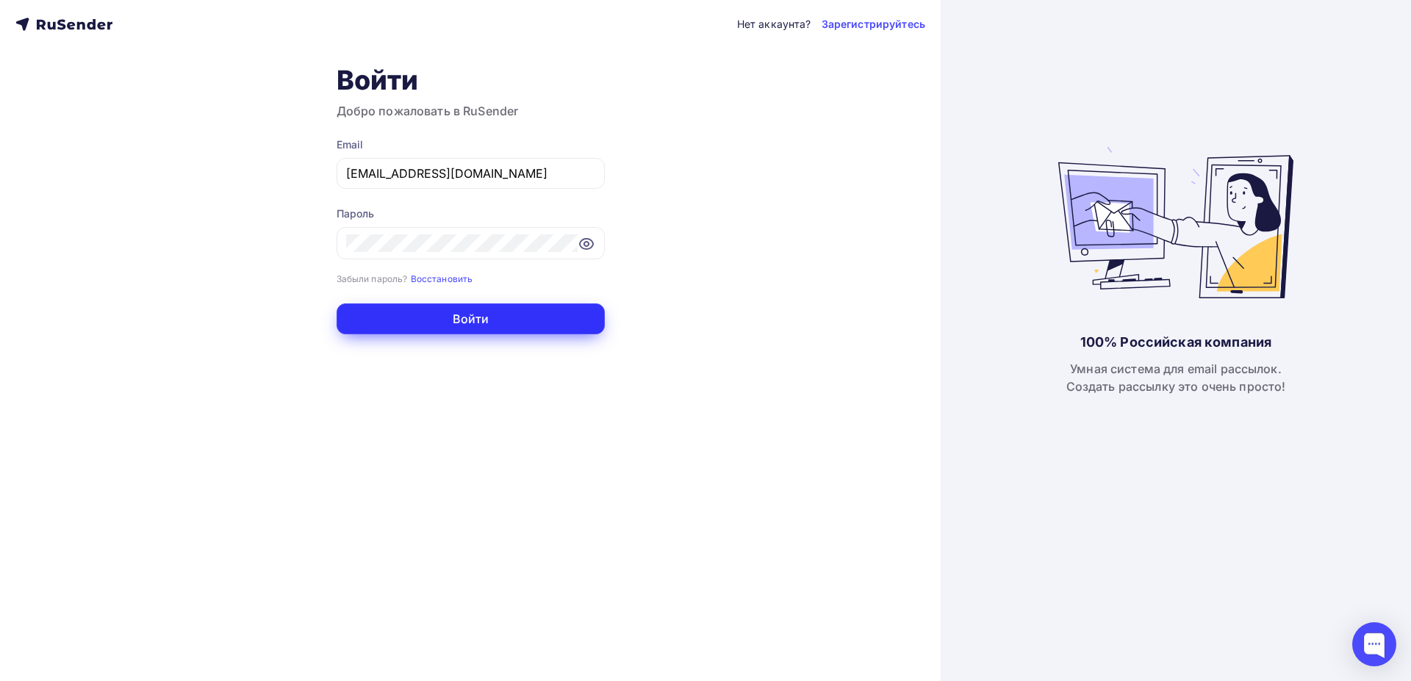
click at [413, 324] on button "Войти" at bounding box center [471, 319] width 268 height 31
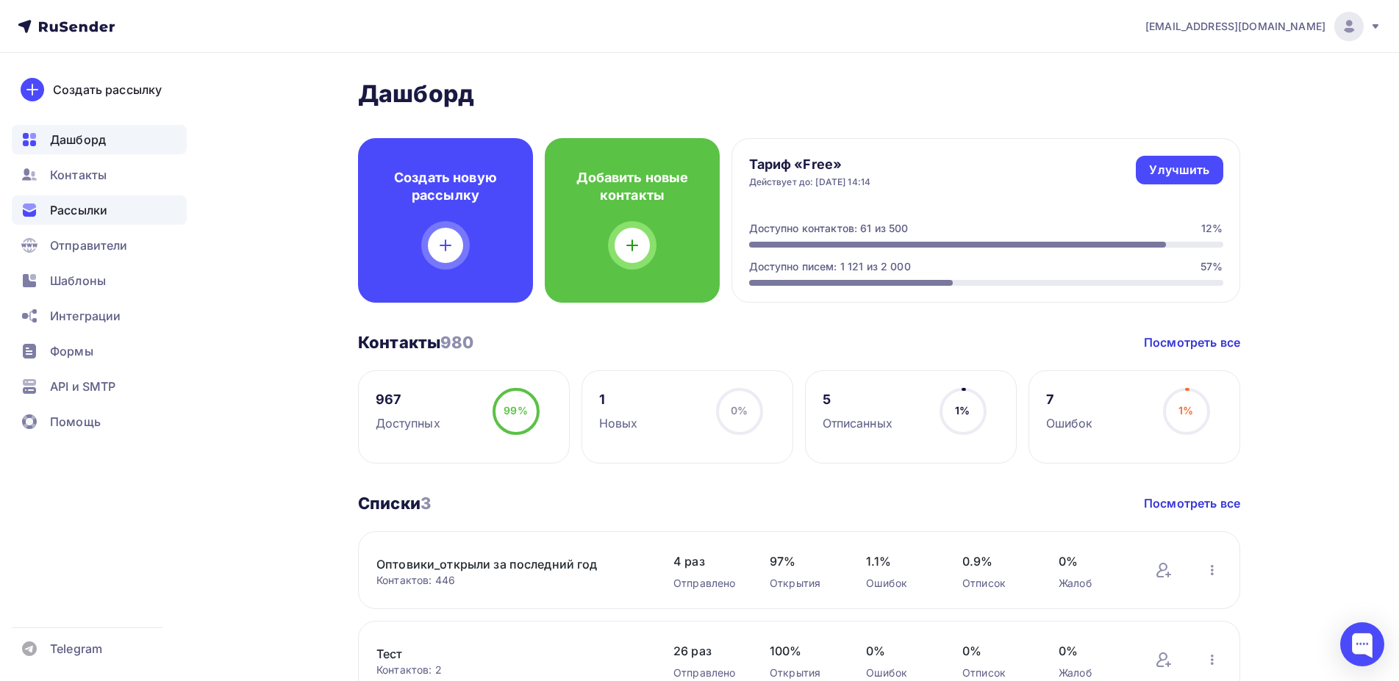
click at [96, 215] on span "Рассылки" at bounding box center [78, 210] width 57 height 18
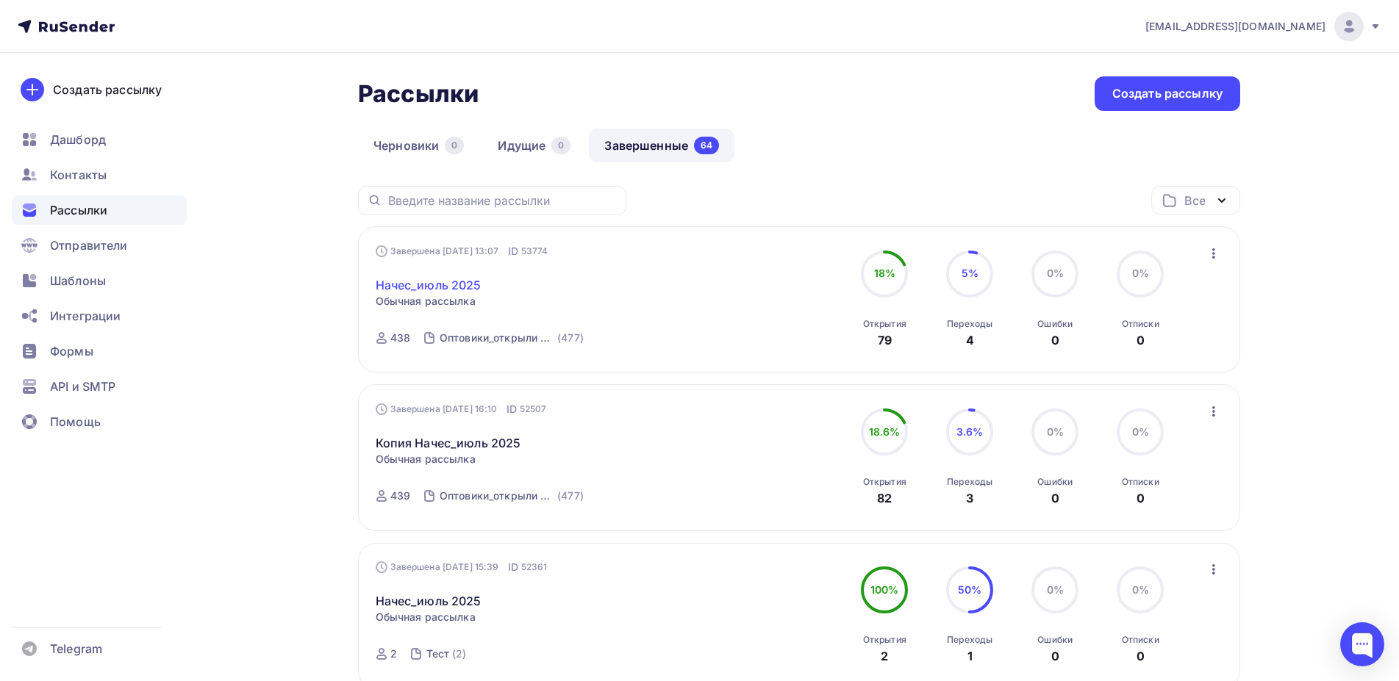
click at [445, 283] on link "Начес_июль 2025" at bounding box center [429, 285] width 106 height 18
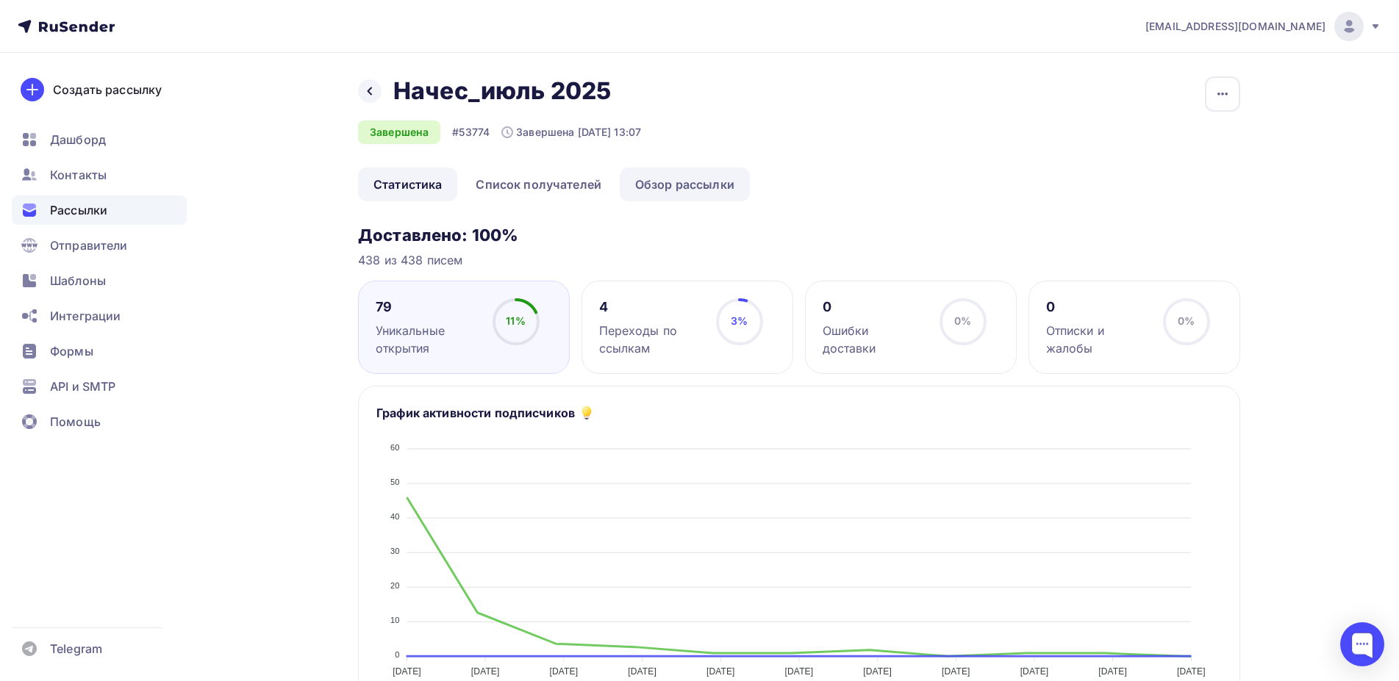
click at [668, 182] on link "Обзор рассылки" at bounding box center [685, 185] width 130 height 34
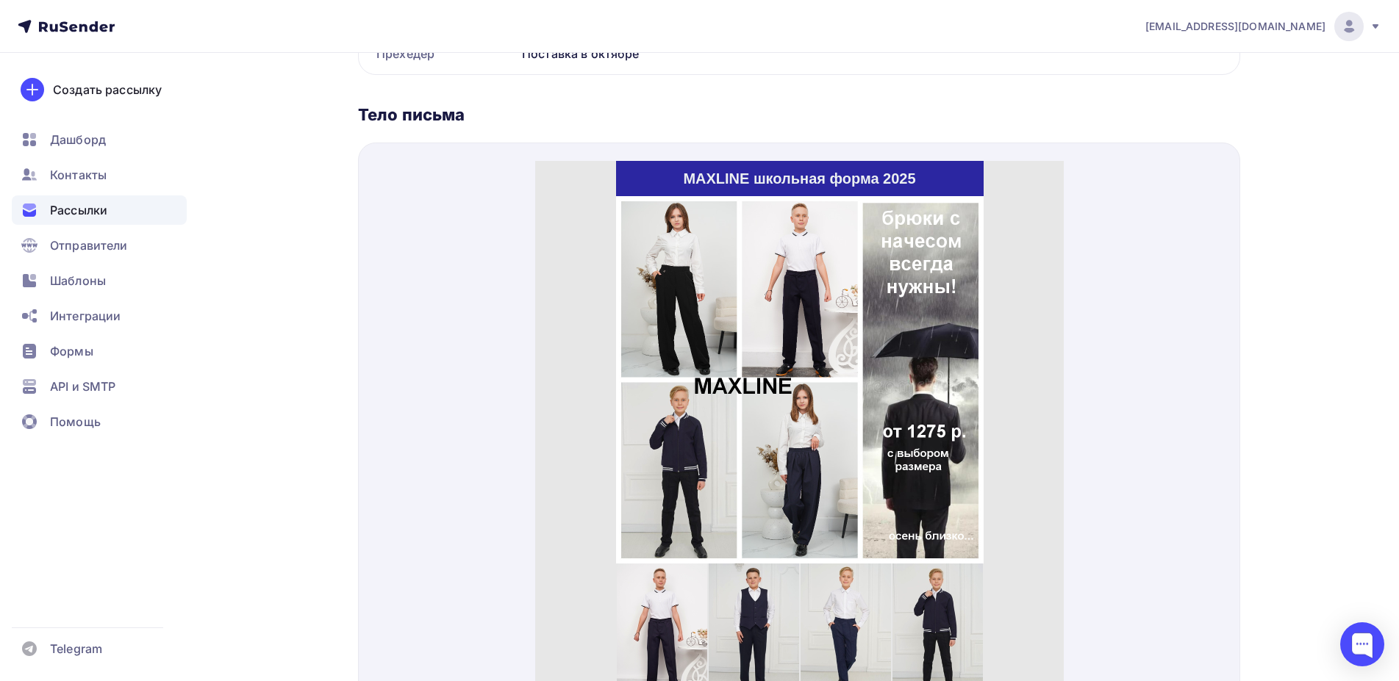
click at [58, 212] on span "Рассылки" at bounding box center [78, 210] width 57 height 18
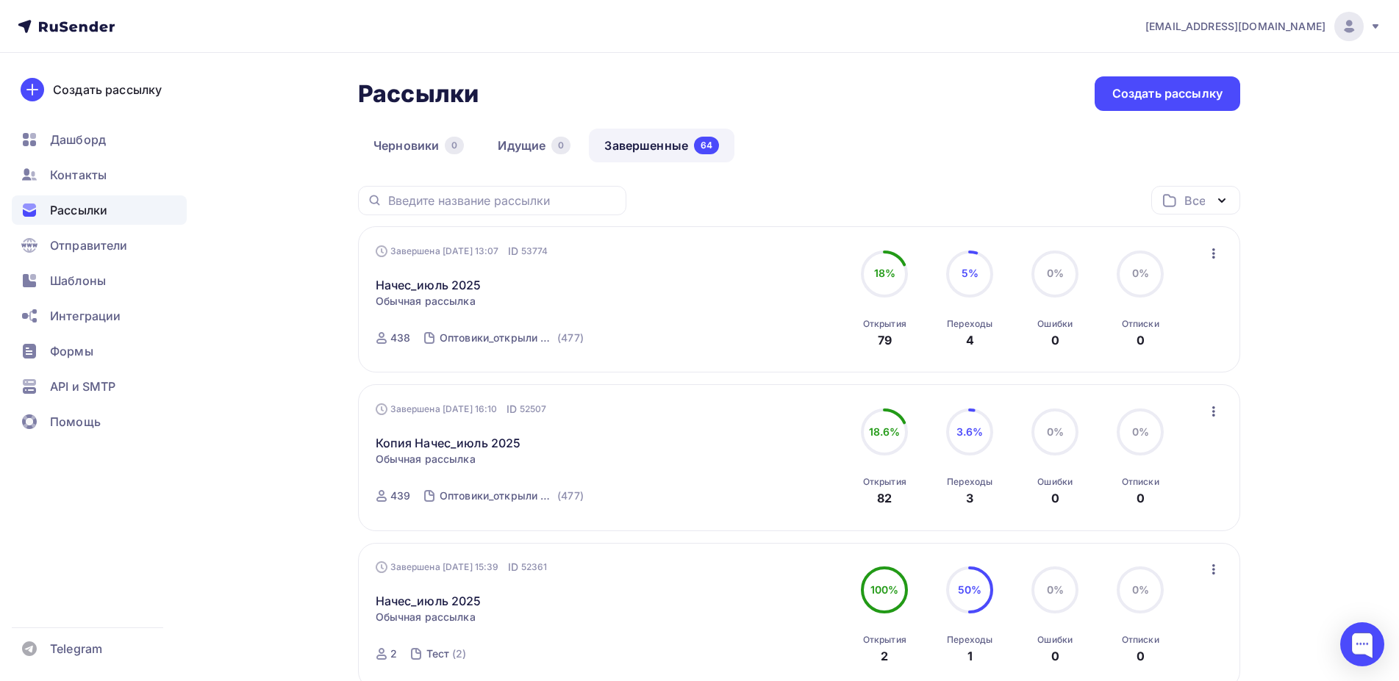
click at [1215, 252] on icon "button" at bounding box center [1214, 254] width 18 height 18
click at [1168, 351] on div "Копировать в новую" at bounding box center [1146, 351] width 151 height 18
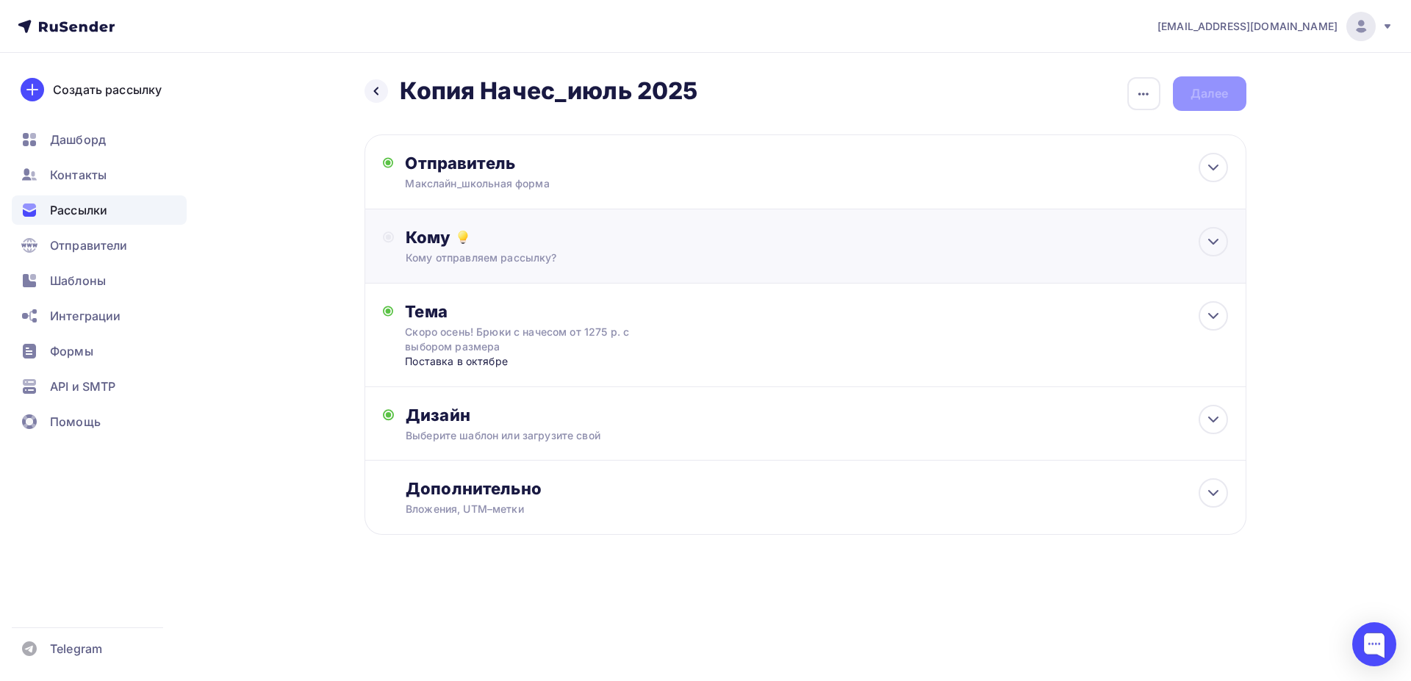
click at [422, 248] on div "Кому Кому отправляем рассылку? Списки получателей Выберите список Все списки id…" at bounding box center [817, 246] width 822 height 38
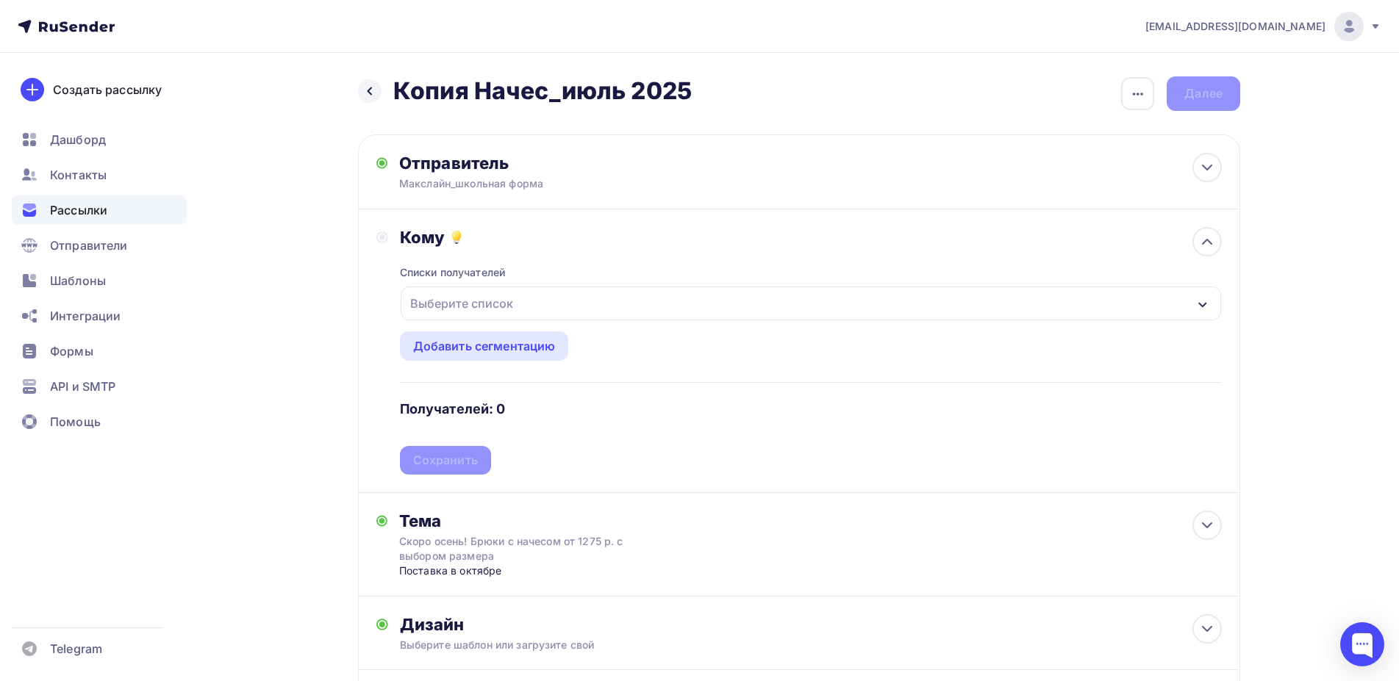
click at [432, 306] on div "Выберите список" at bounding box center [461, 303] width 115 height 26
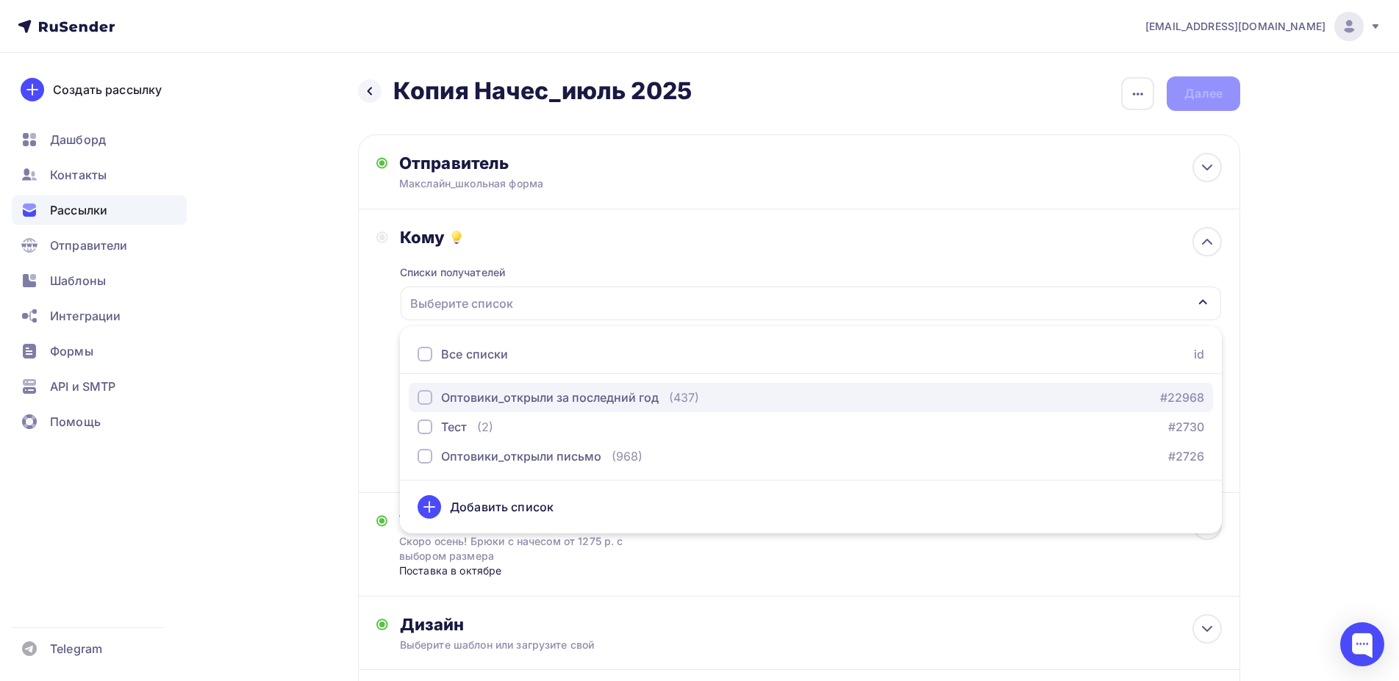
click at [425, 398] on div "button" at bounding box center [425, 397] width 15 height 15
click at [374, 458] on div "Кому Списки получателей Оптовики_открыли за последний год Все списки id Оптовик…" at bounding box center [799, 352] width 882 height 284
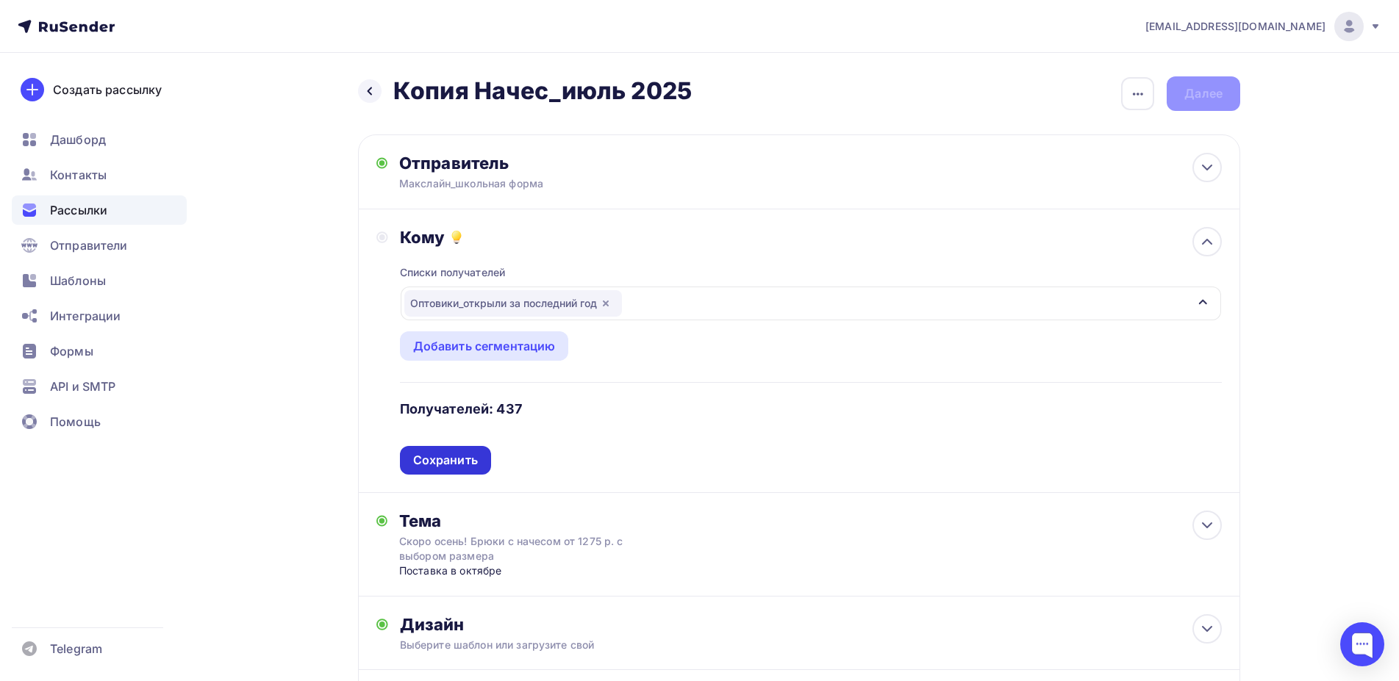
click at [444, 459] on div "Сохранить" at bounding box center [445, 460] width 65 height 17
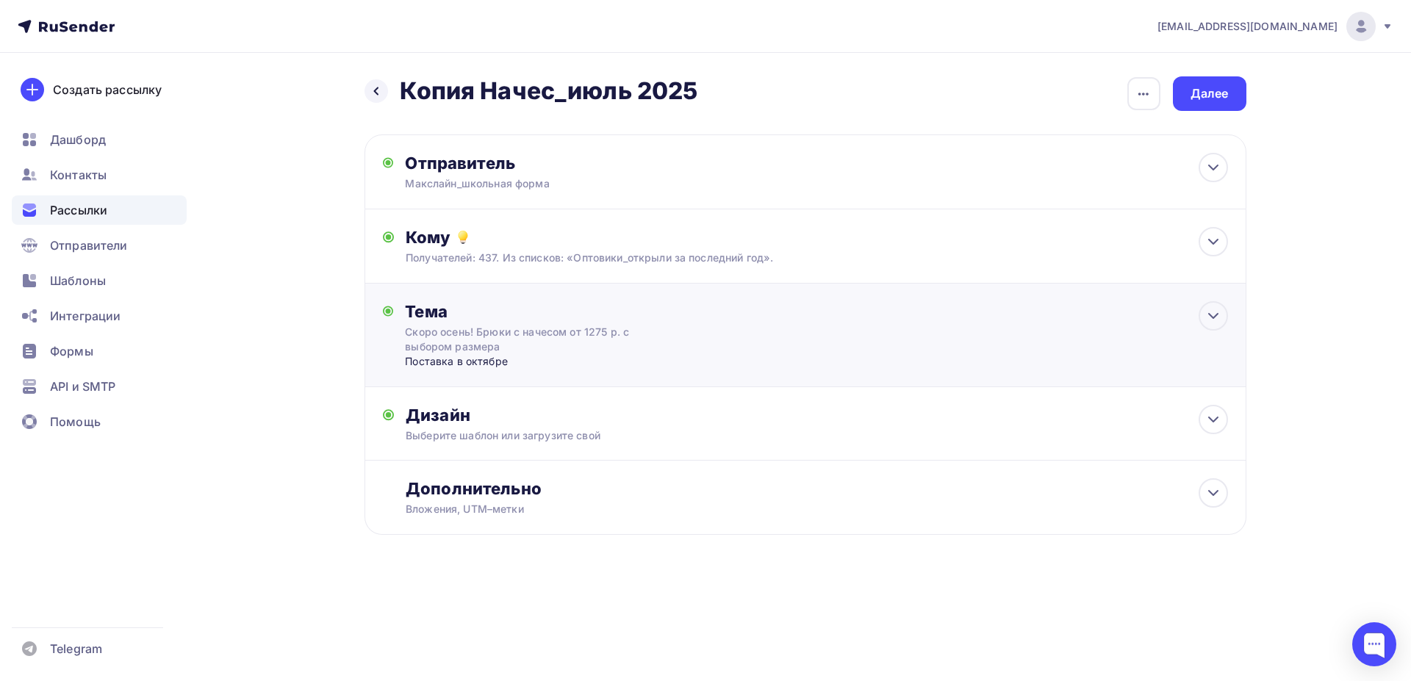
click at [446, 342] on div "Скоро осень! Брюки с начесом от 1275 р. с выбором размера" at bounding box center [536, 339] width 262 height 29
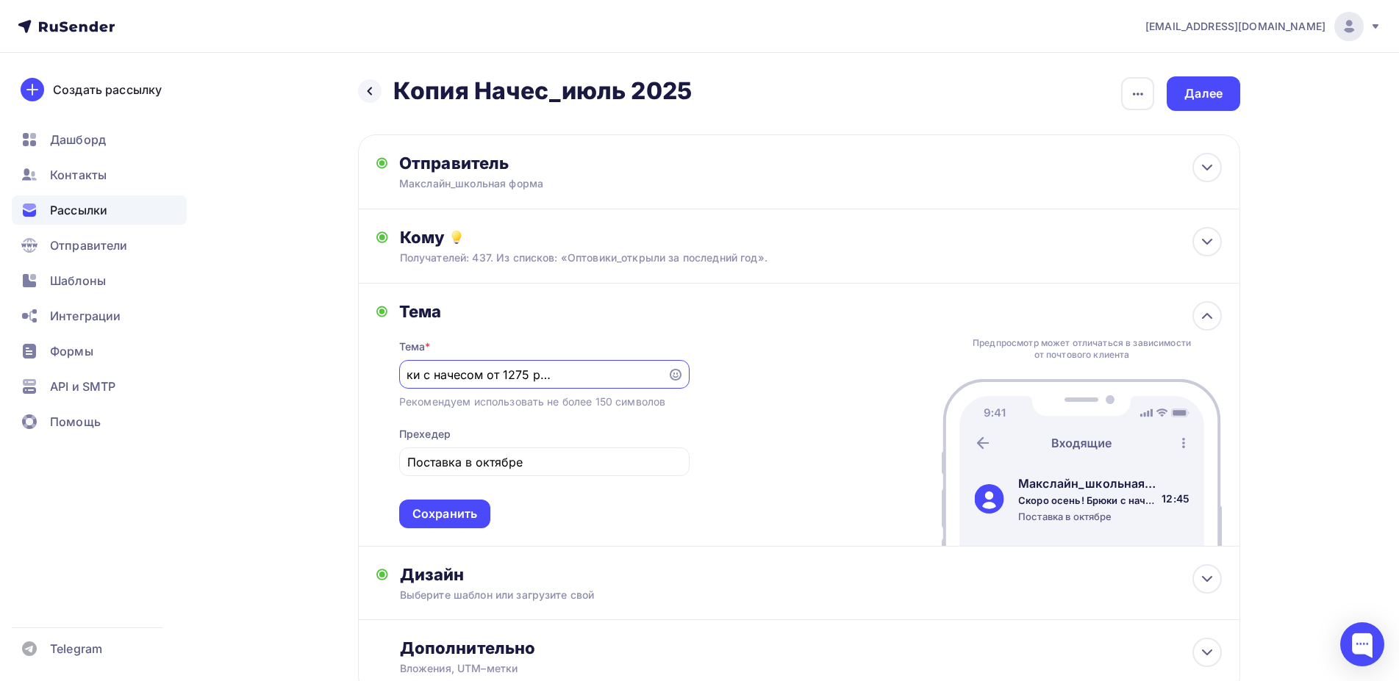
scroll to position [0, 107]
click at [447, 515] on div "Сохранить" at bounding box center [444, 514] width 65 height 17
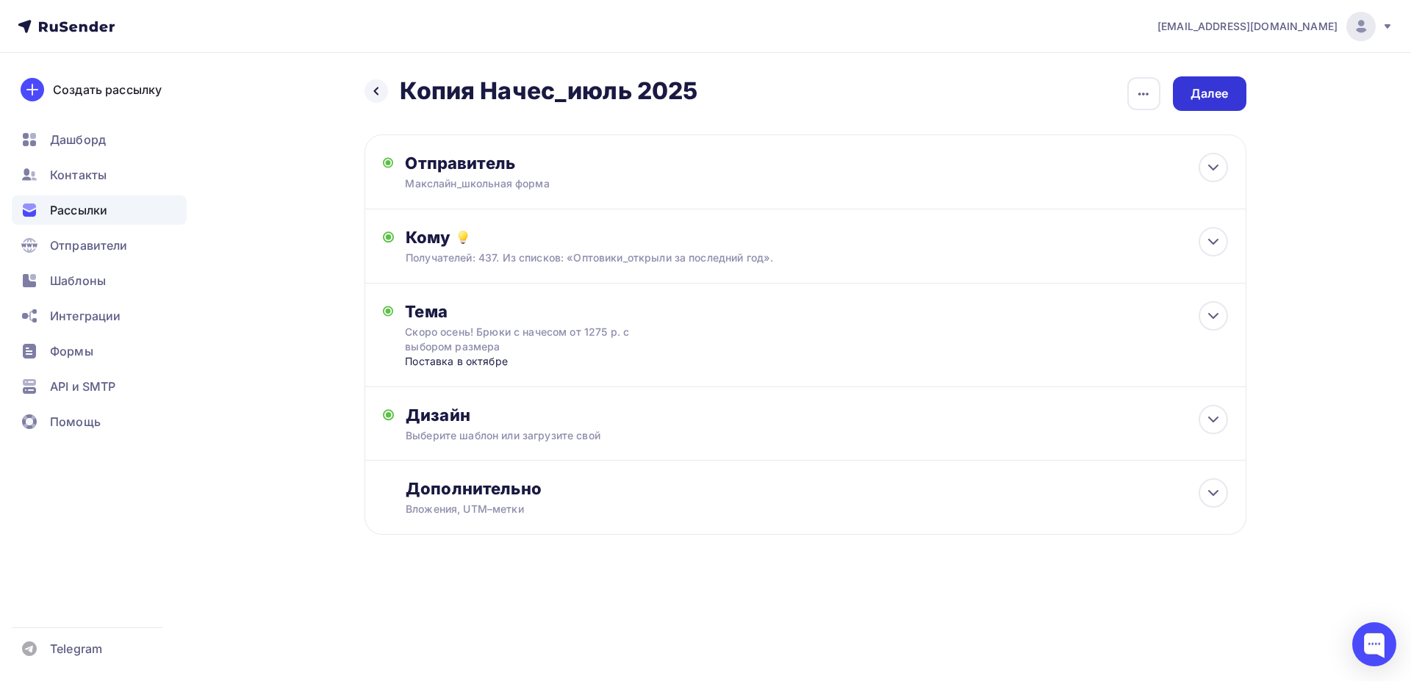
click at [1235, 87] on div "Далее" at bounding box center [1210, 93] width 74 height 35
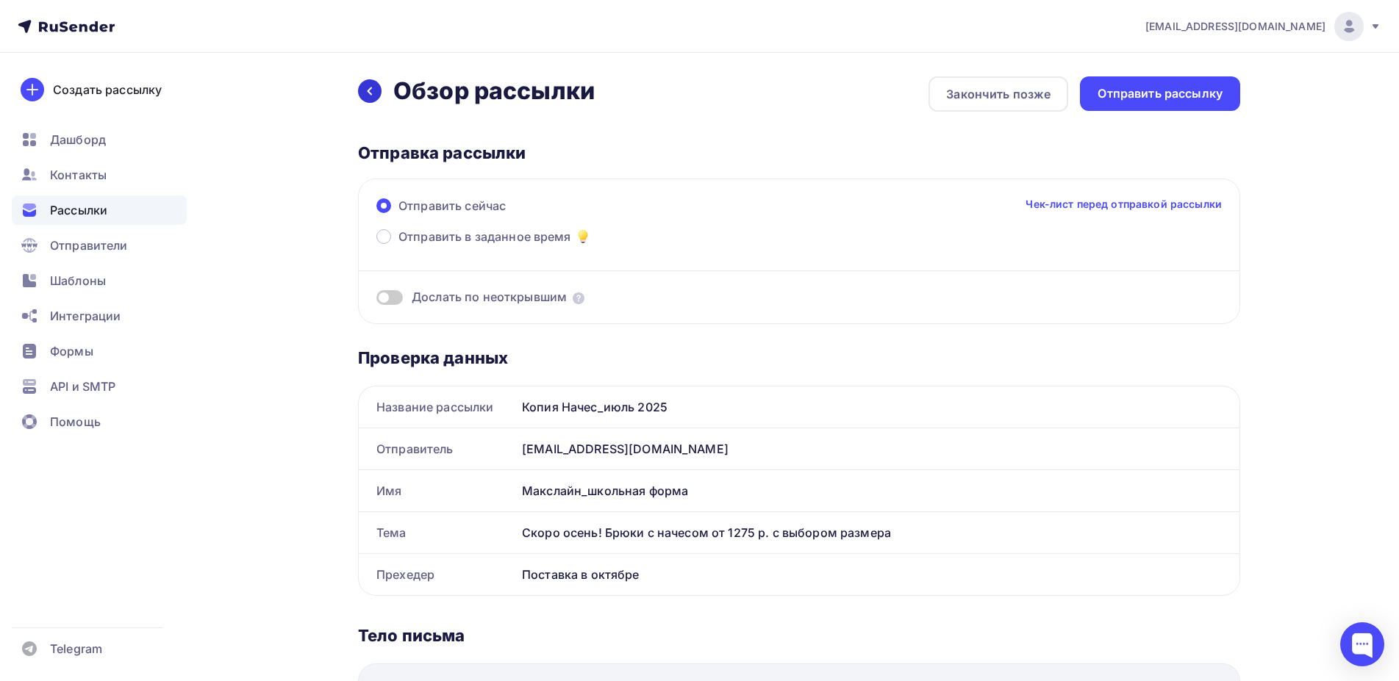
click at [371, 90] on icon at bounding box center [370, 91] width 12 height 12
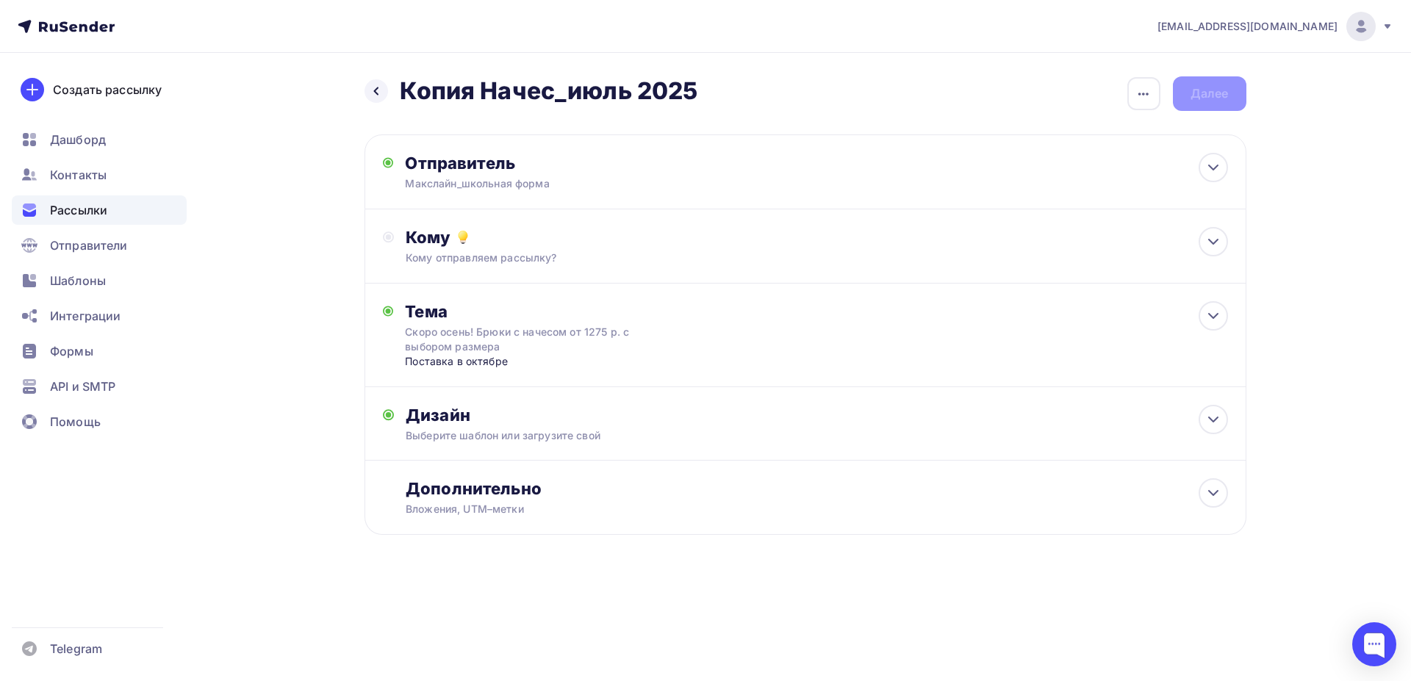
click at [371, 90] on icon at bounding box center [377, 91] width 12 height 12
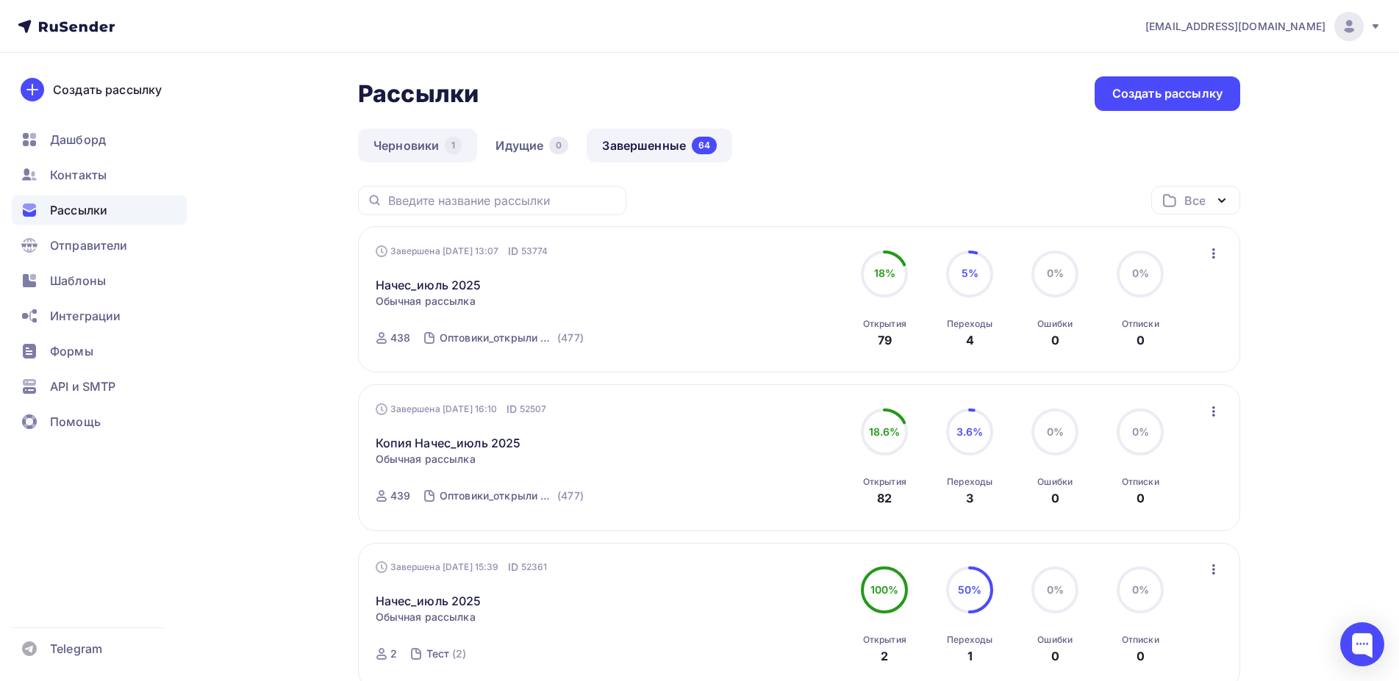
click at [407, 146] on link "Черновики 1" at bounding box center [417, 146] width 119 height 34
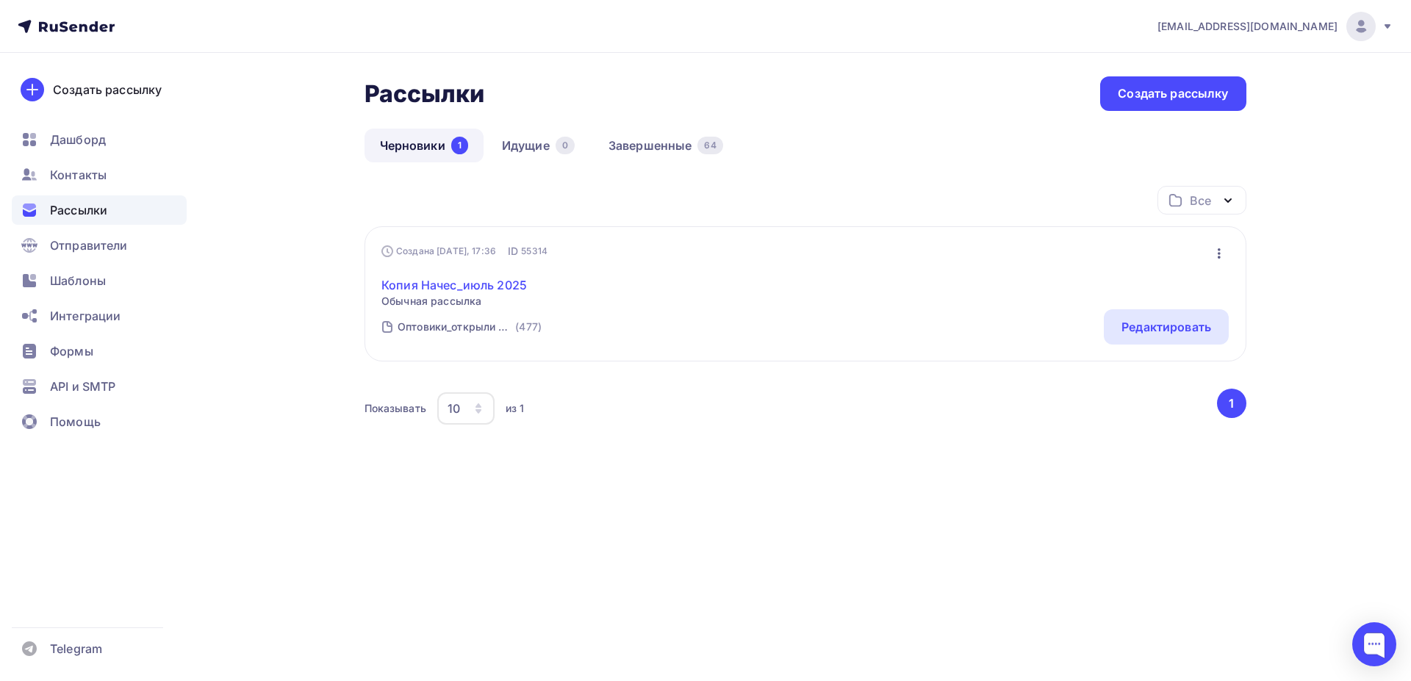
click at [432, 284] on link "Копия Начес_июль 2025" at bounding box center [455, 285] width 146 height 18
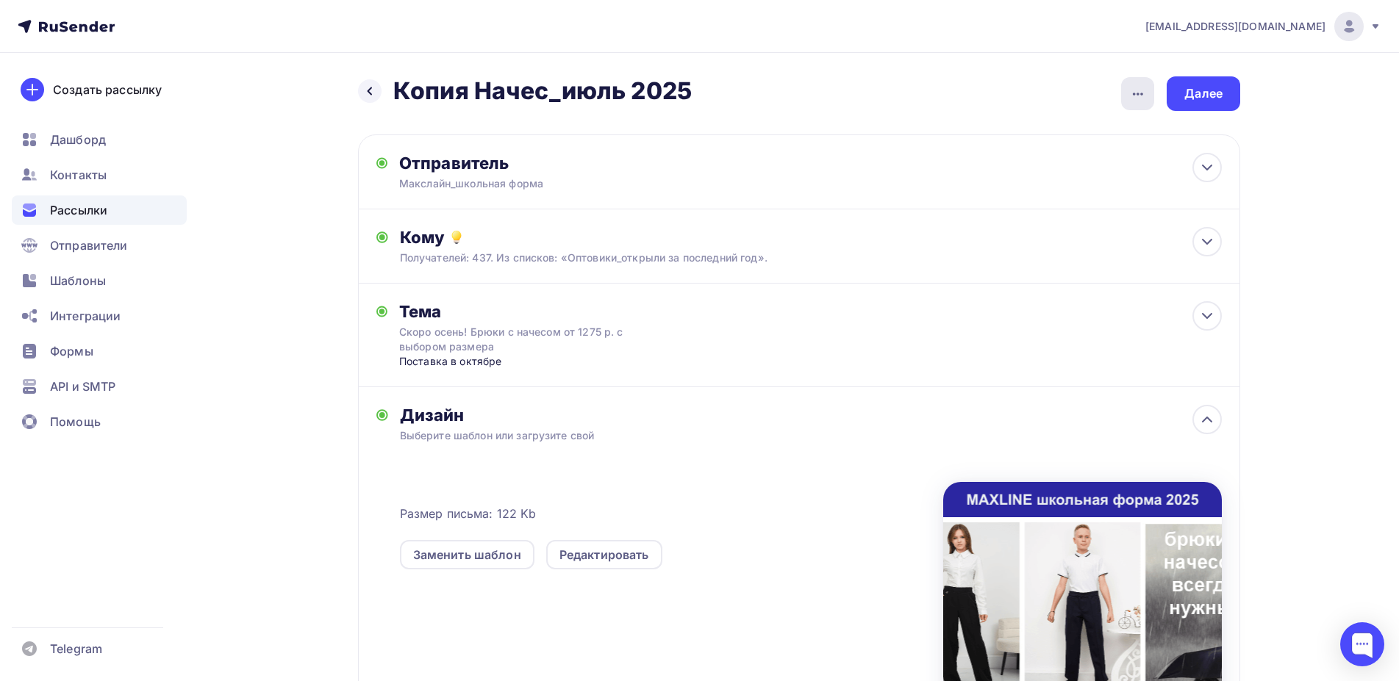
click at [1127, 94] on div "button" at bounding box center [1137, 93] width 33 height 33
click at [1042, 172] on div "Переименовать рассылку" at bounding box center [1060, 169] width 182 height 18
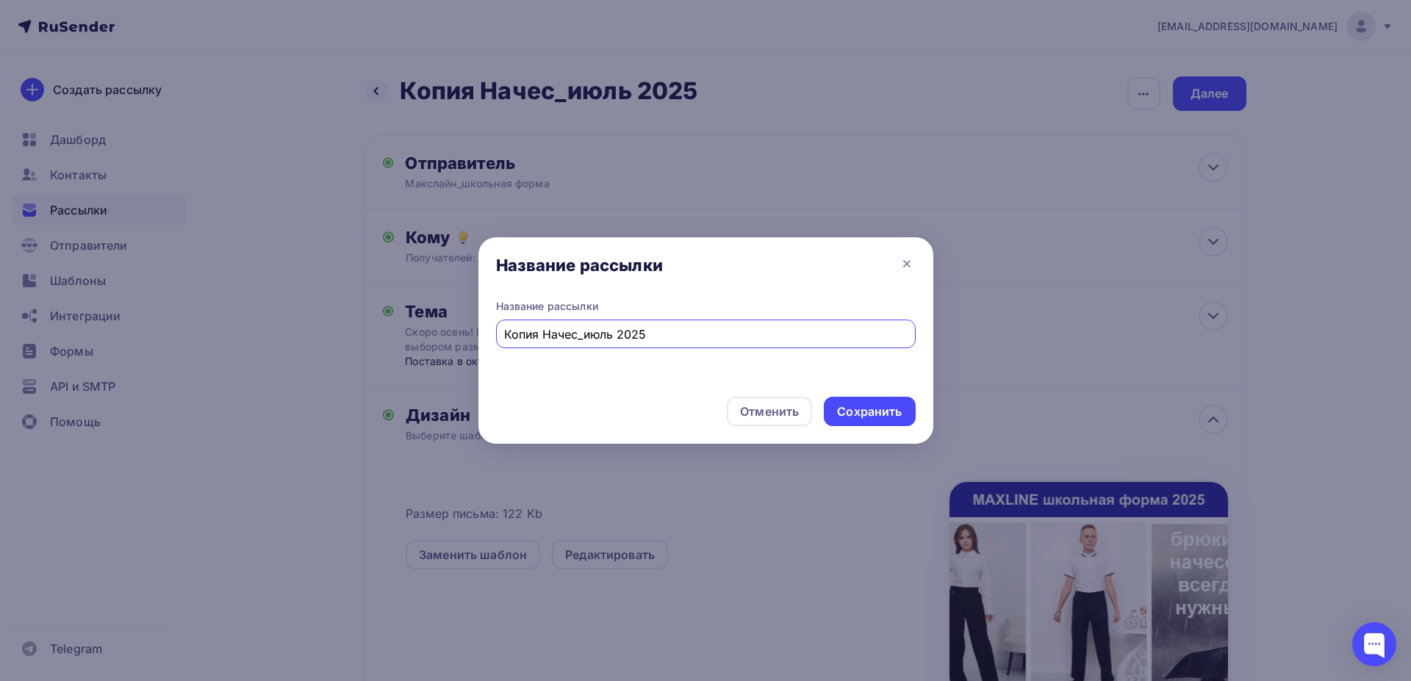
drag, startPoint x: 545, startPoint y: 330, endPoint x: 451, endPoint y: 312, distance: 95.9
click at [504, 326] on input "Копия Начес_июль 2025" at bounding box center [705, 335] width 403 height 18
drag, startPoint x: 545, startPoint y: 336, endPoint x: 575, endPoint y: 337, distance: 29.4
click at [575, 337] on input "Начес_июль 2025" at bounding box center [705, 335] width 403 height 18
type input "Начес_август 2025"
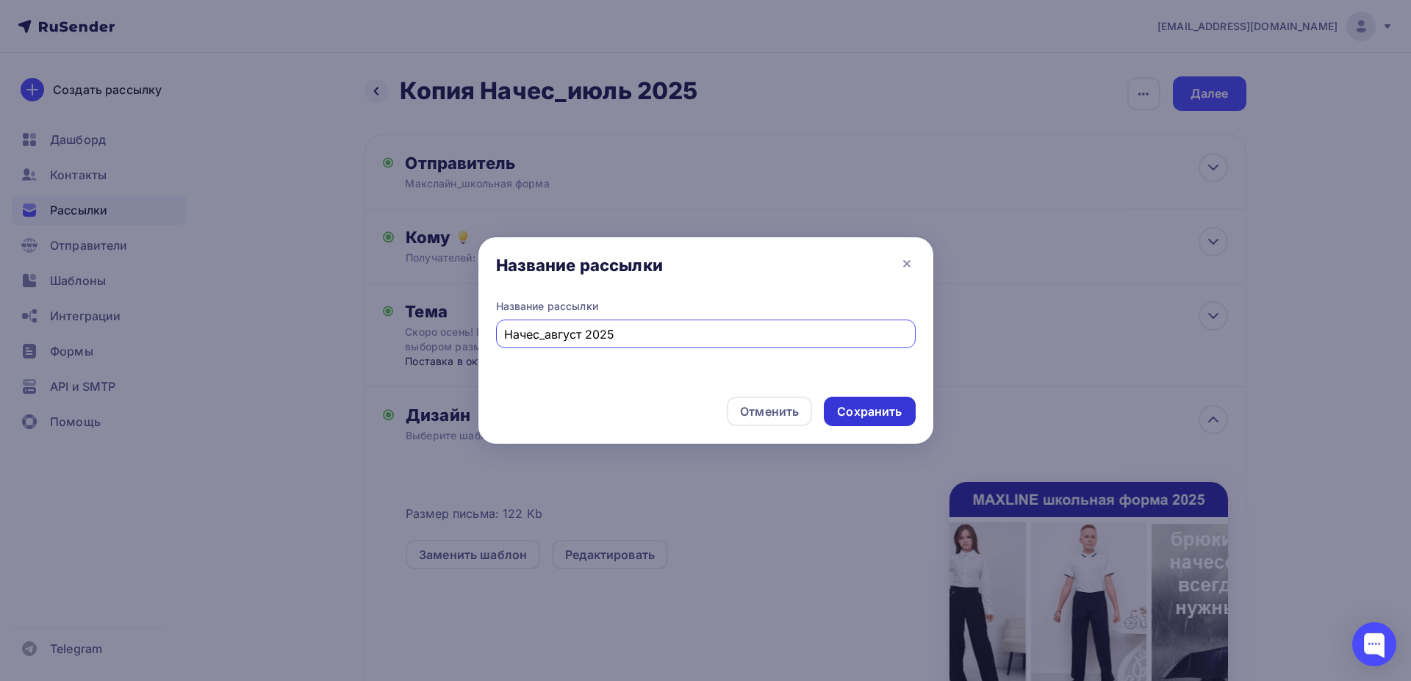
click at [863, 416] on div "Сохранить" at bounding box center [869, 412] width 65 height 17
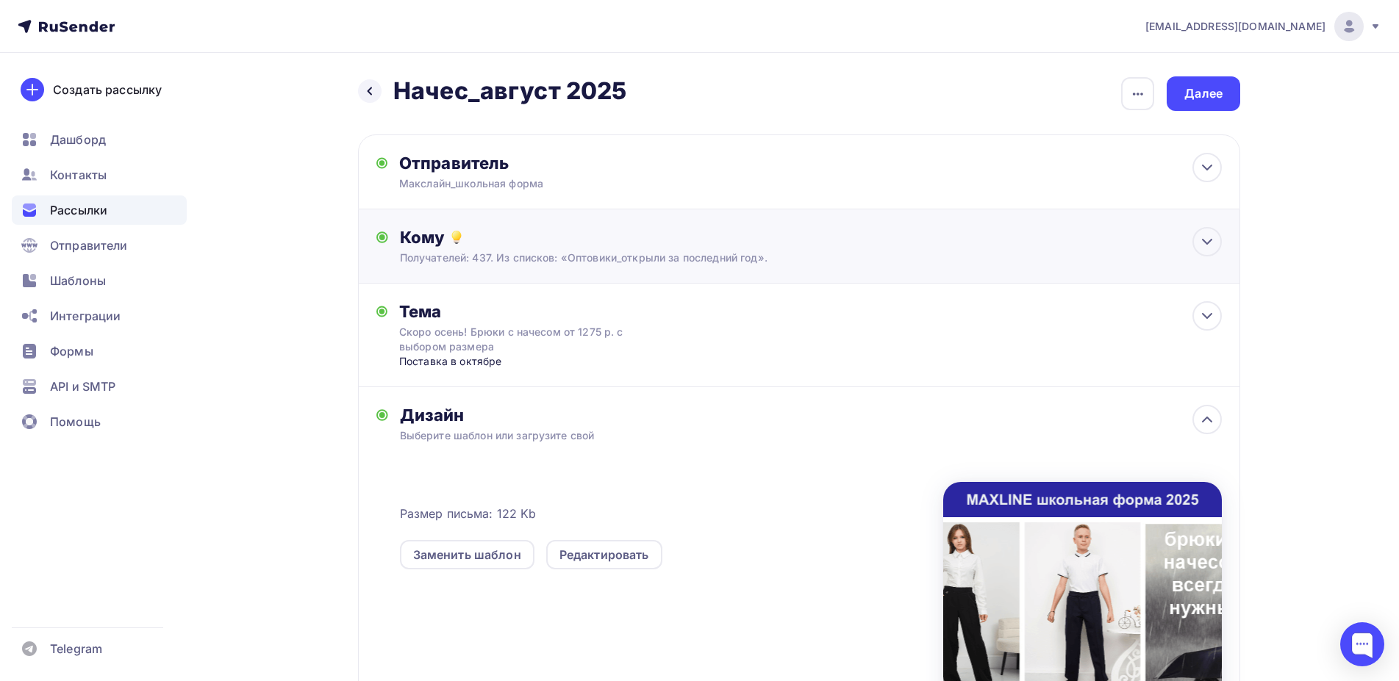
click at [441, 254] on div "Получателей: 437. Из списков: «Оптовики_открыли за последний год»." at bounding box center [770, 258] width 740 height 15
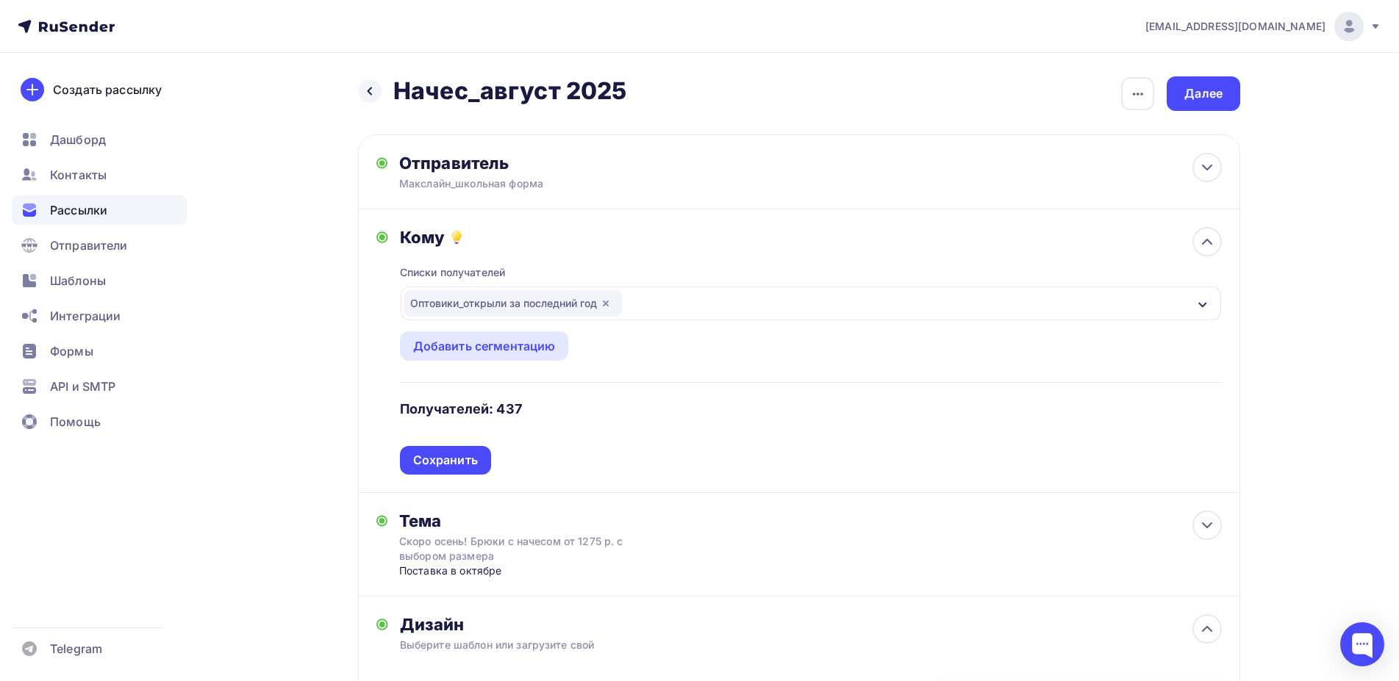
click at [611, 301] on icon "button" at bounding box center [606, 304] width 12 height 12
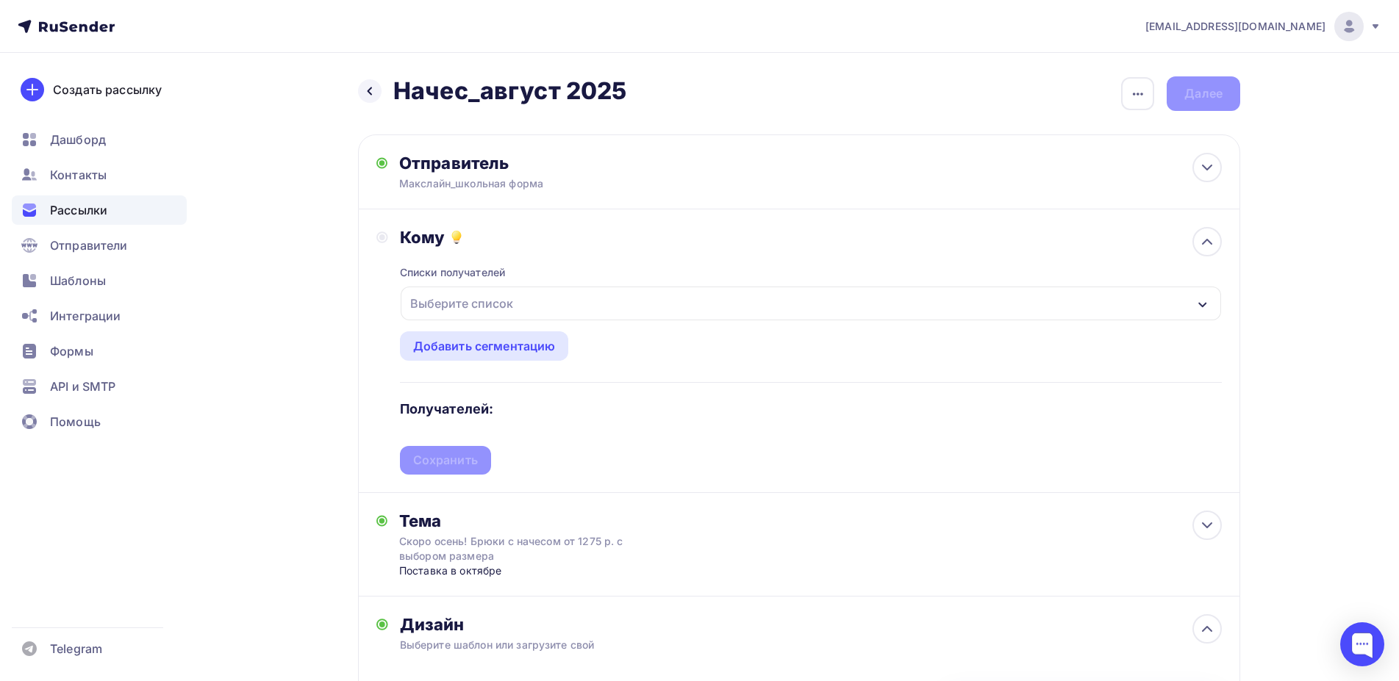
click at [532, 296] on div "Выберите список" at bounding box center [811, 304] width 820 height 34
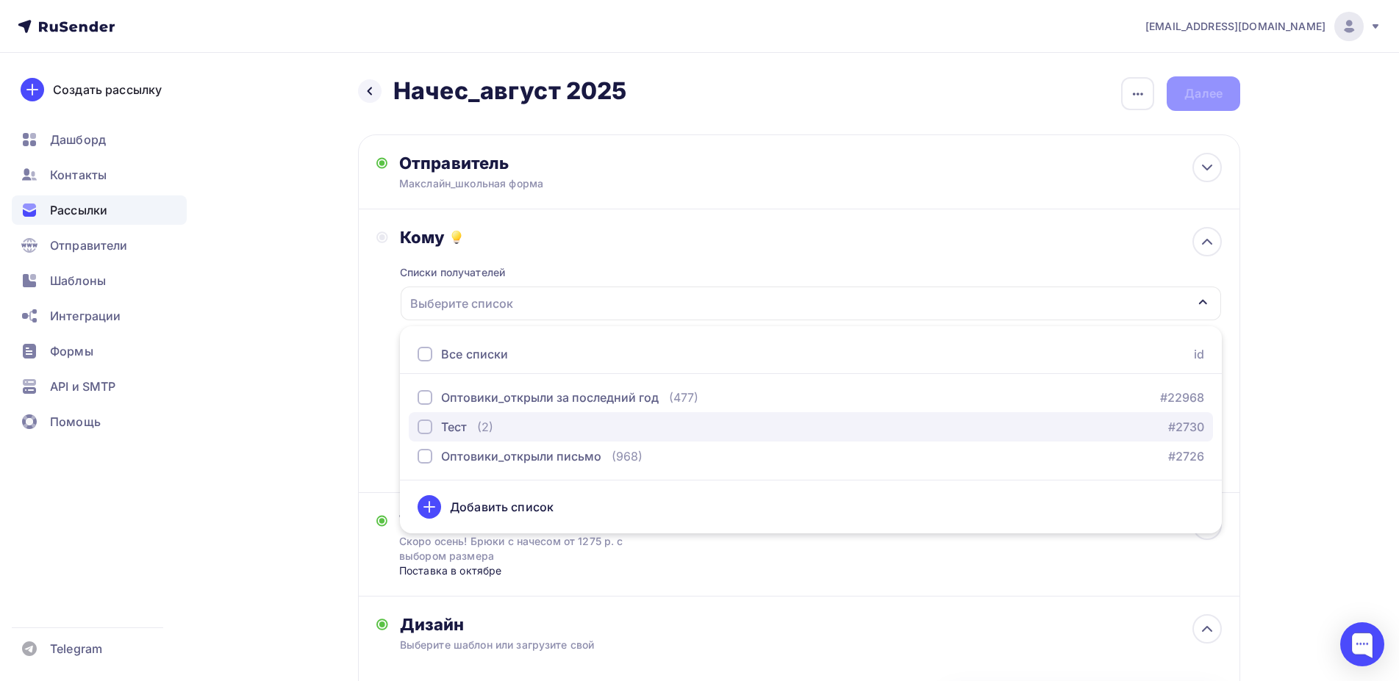
click at [415, 421] on button "Тест (2) #2730" at bounding box center [811, 426] width 804 height 29
click at [370, 393] on div "Кому Списки получателей Тест Все списки id Оптовики_открыли за последний год (4…" at bounding box center [799, 352] width 882 height 284
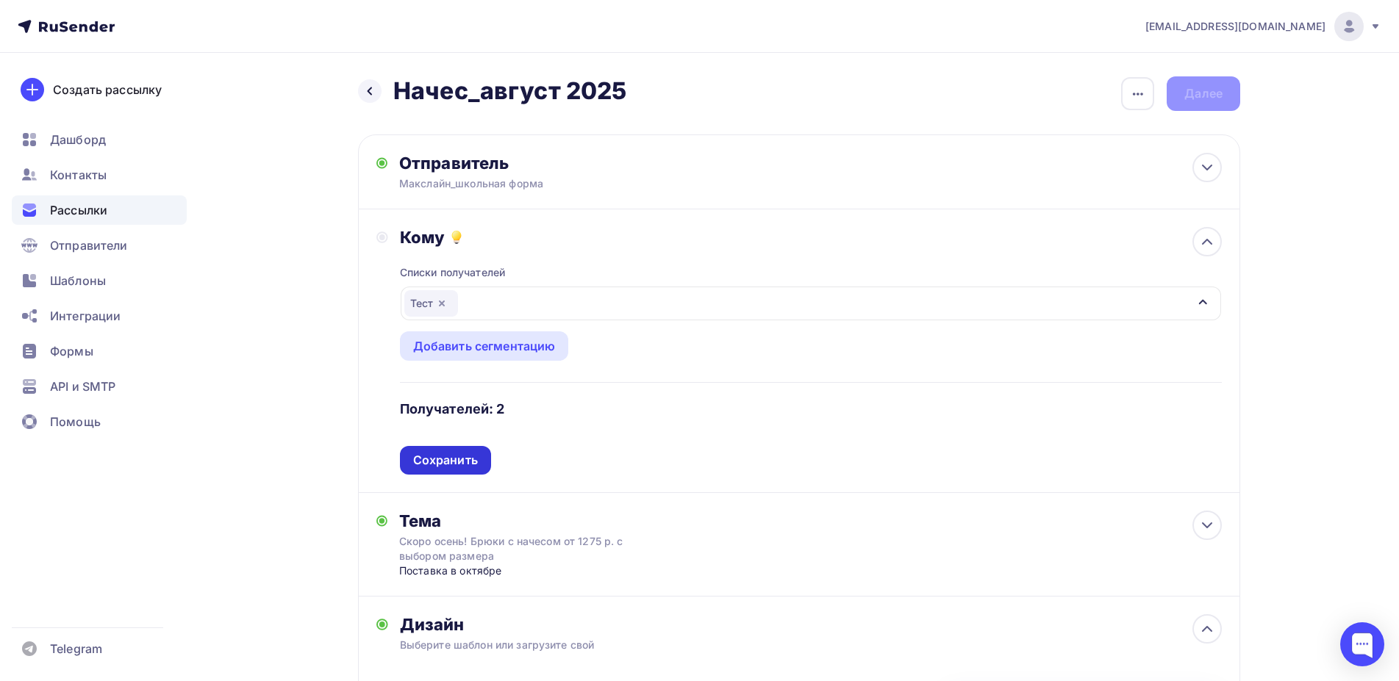
click at [432, 462] on div "Сохранить" at bounding box center [445, 460] width 65 height 17
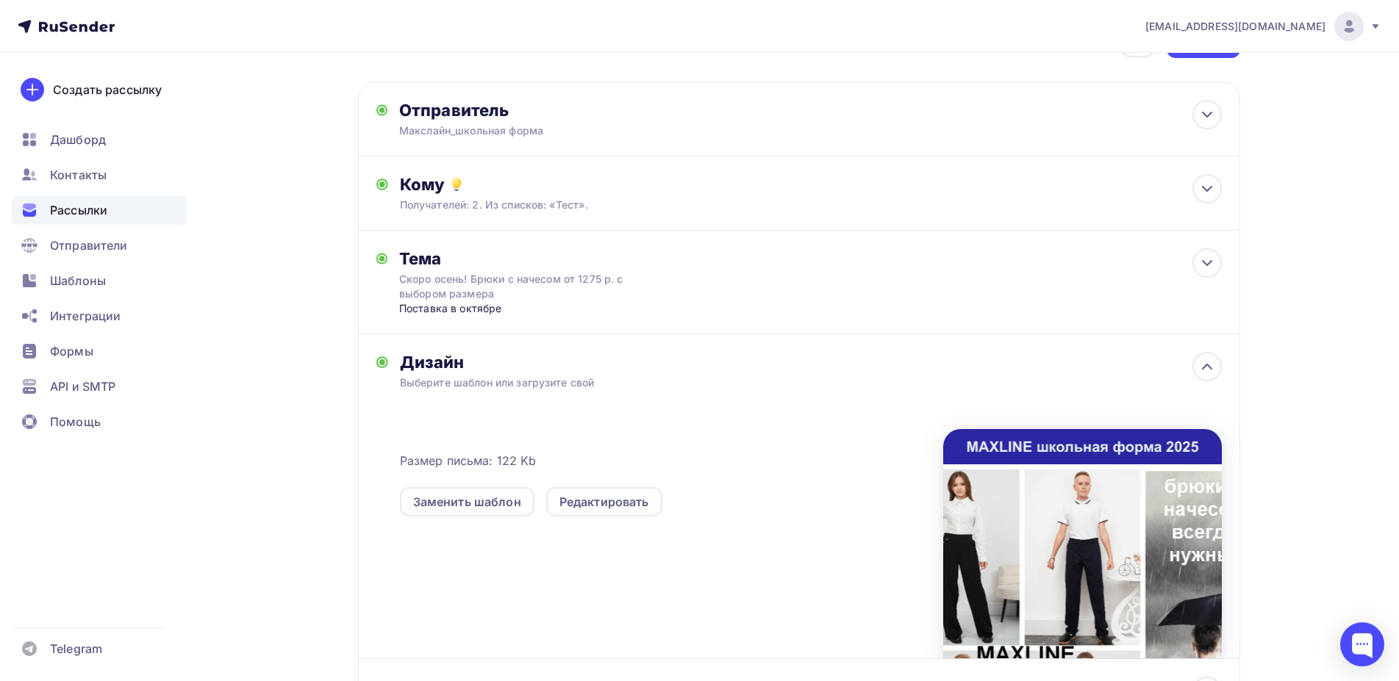
scroll to position [75, 0]
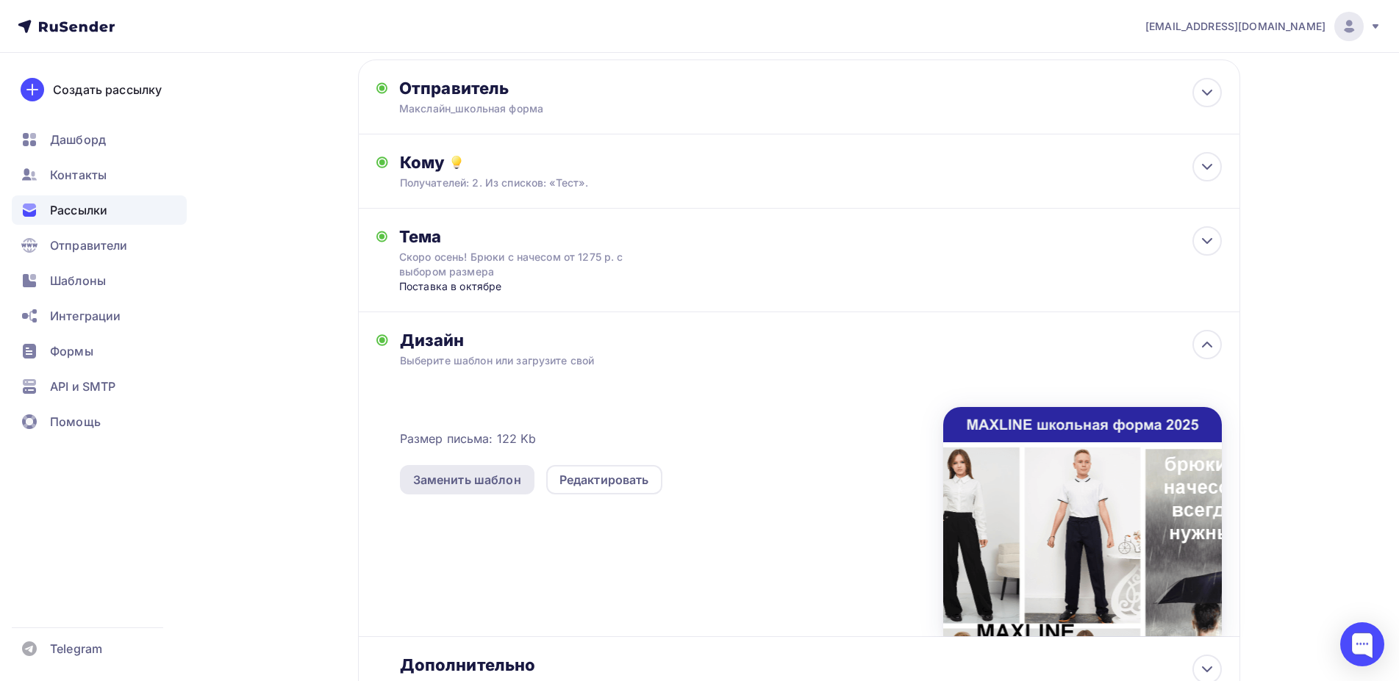
click at [493, 490] on div "Заменить шаблон" at bounding box center [467, 479] width 135 height 29
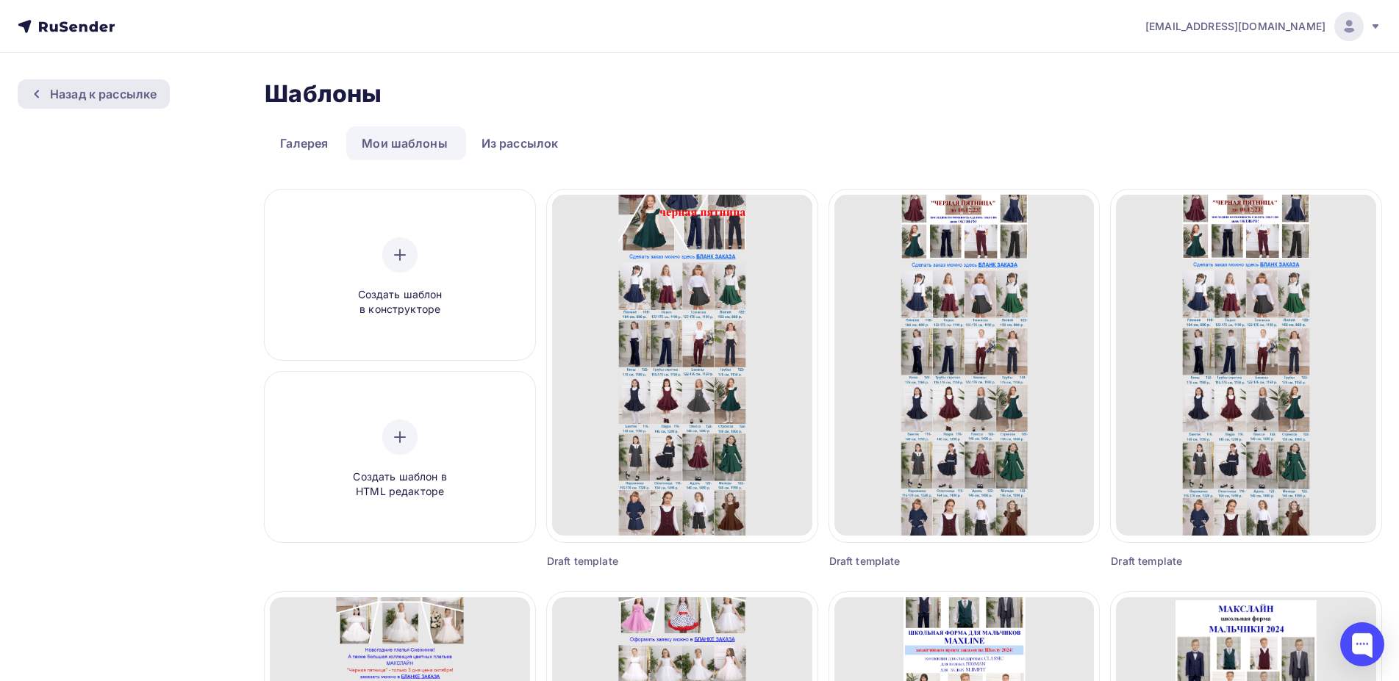
click at [112, 97] on div "Назад к рассылке" at bounding box center [103, 94] width 107 height 18
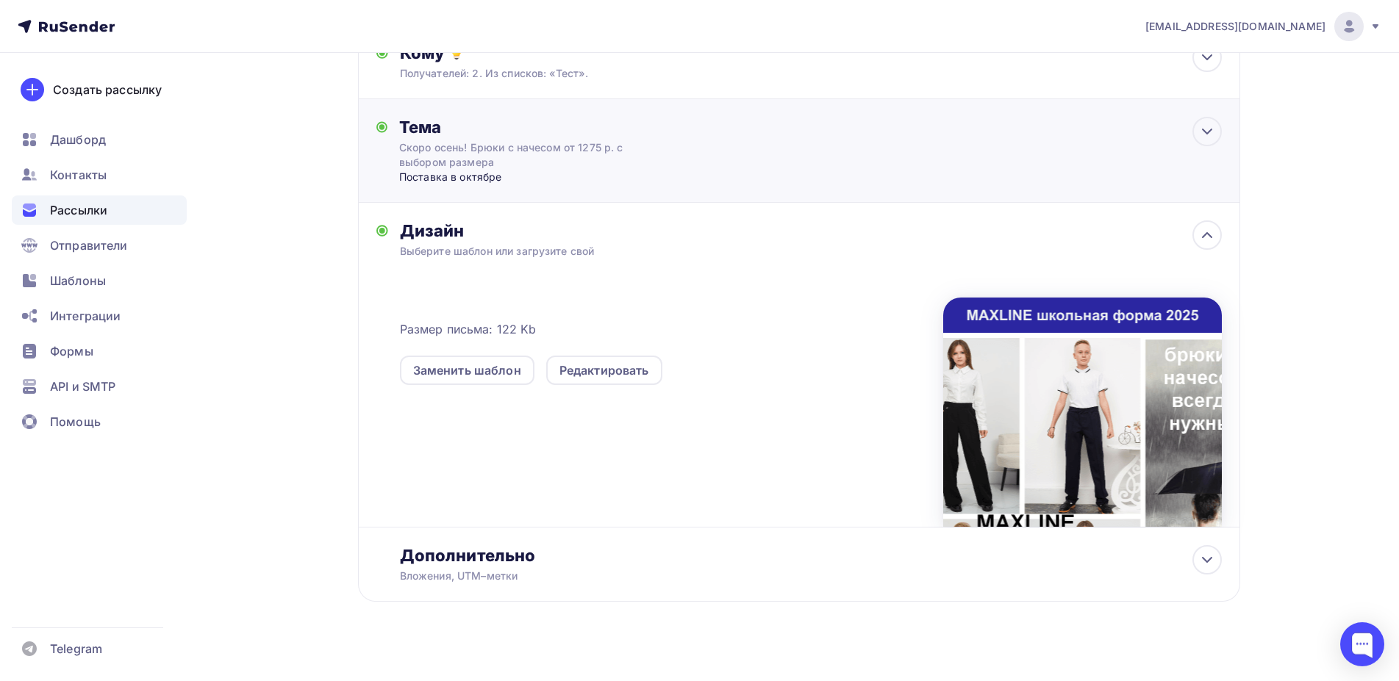
scroll to position [200, 0]
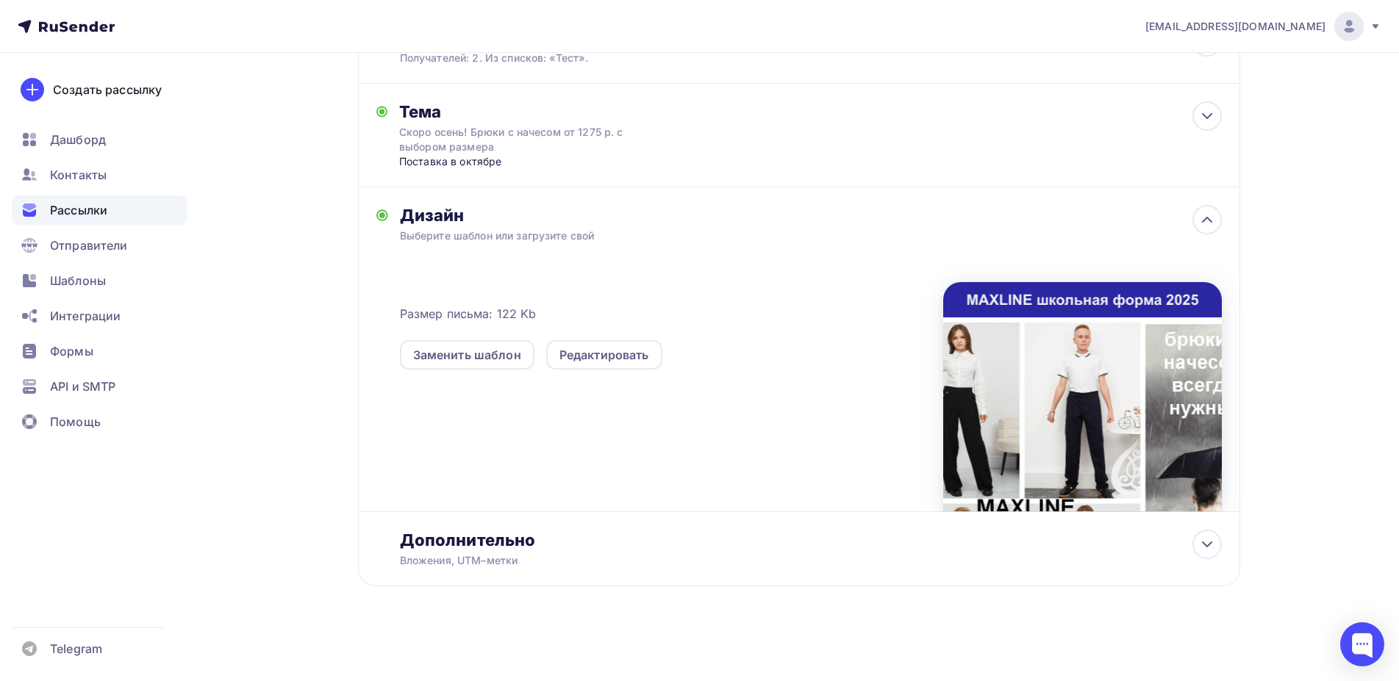
click at [1067, 428] on div at bounding box center [1082, 396] width 279 height 229
click at [595, 354] on div "Редактировать" at bounding box center [604, 355] width 90 height 18
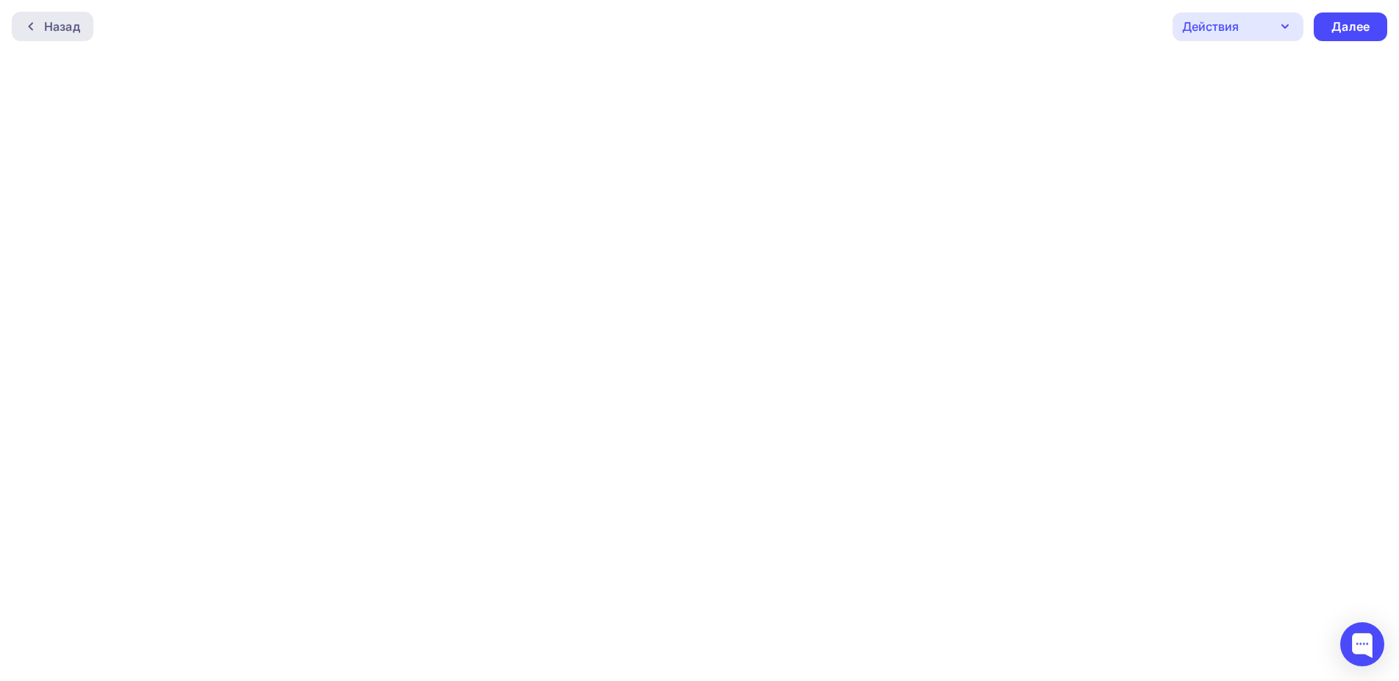
click at [49, 25] on div "Назад" at bounding box center [62, 27] width 36 height 18
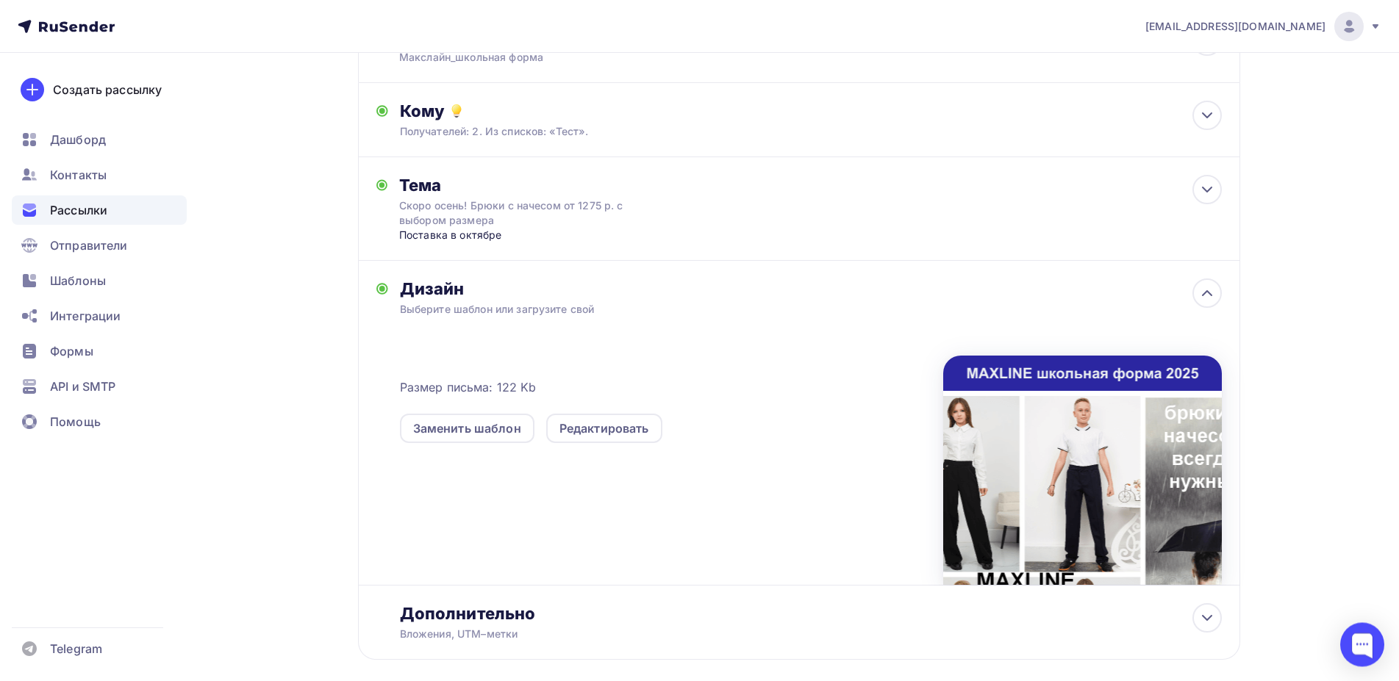
scroll to position [150, 0]
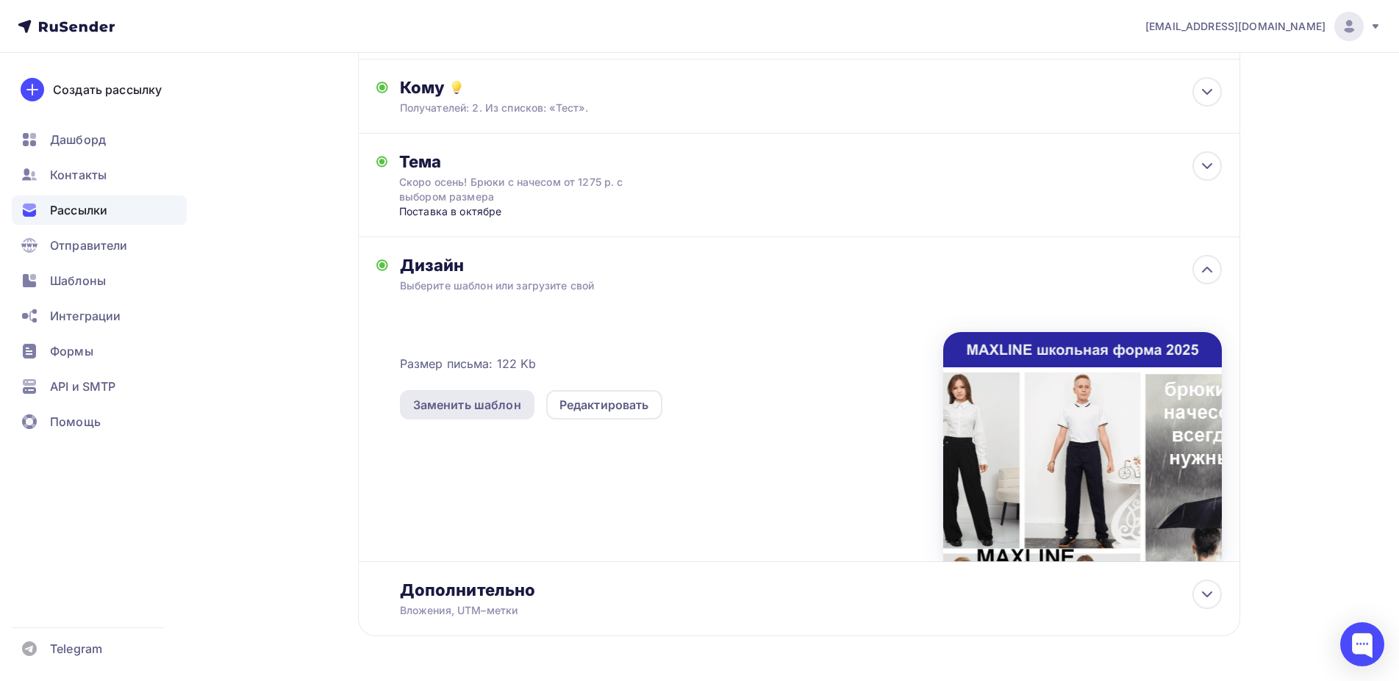
click at [482, 409] on div "Заменить шаблон" at bounding box center [467, 405] width 108 height 18
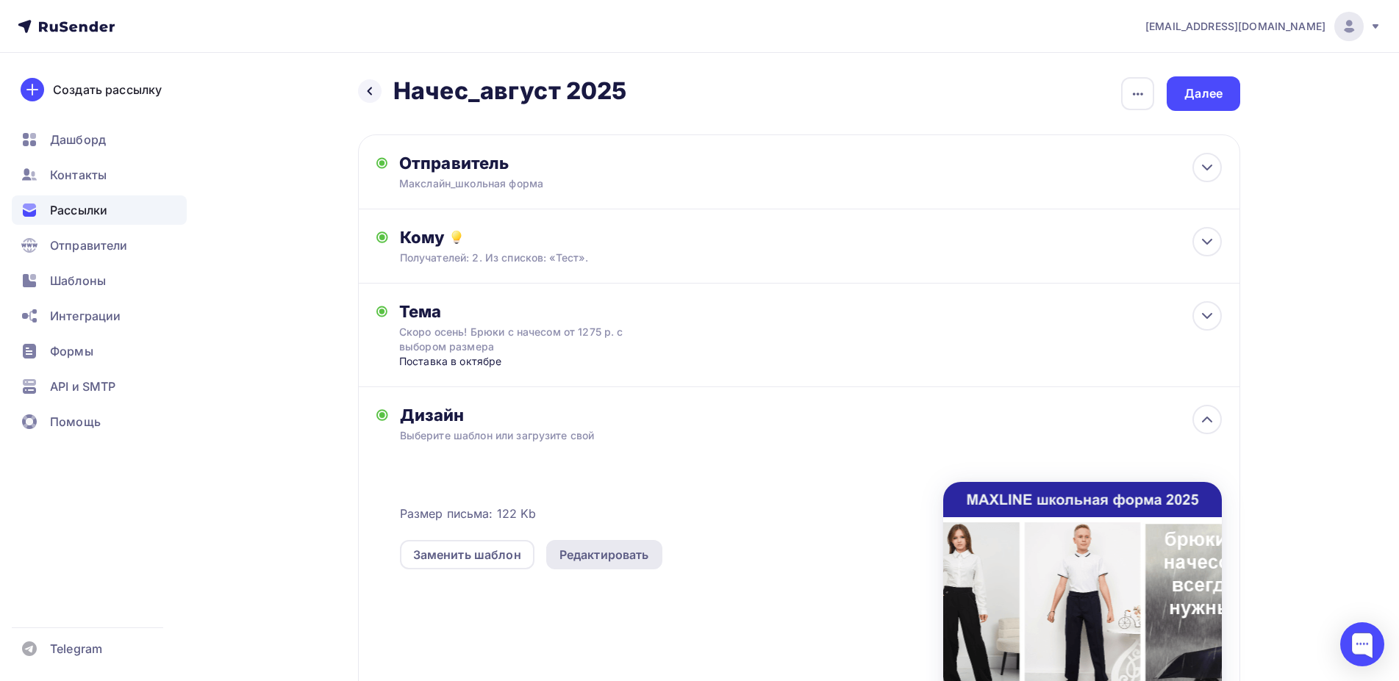
click at [626, 565] on div "Редактировать" at bounding box center [604, 554] width 116 height 29
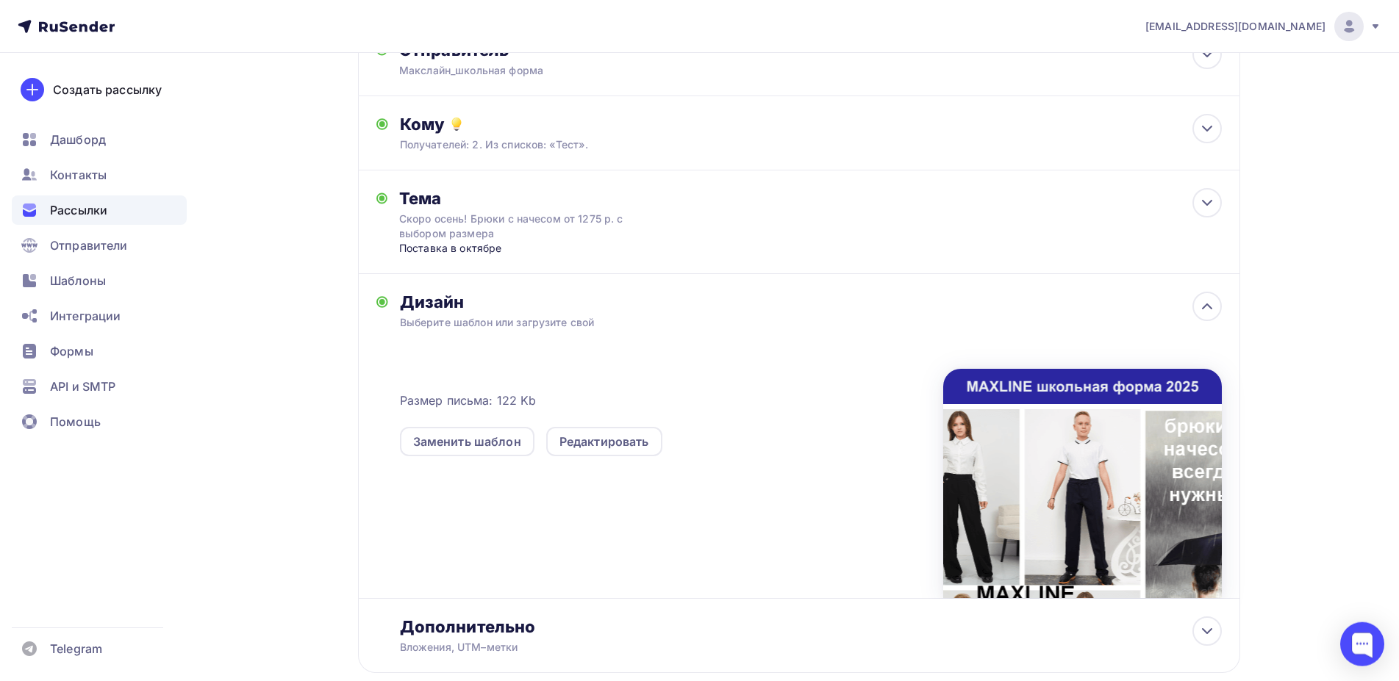
scroll to position [150, 0]
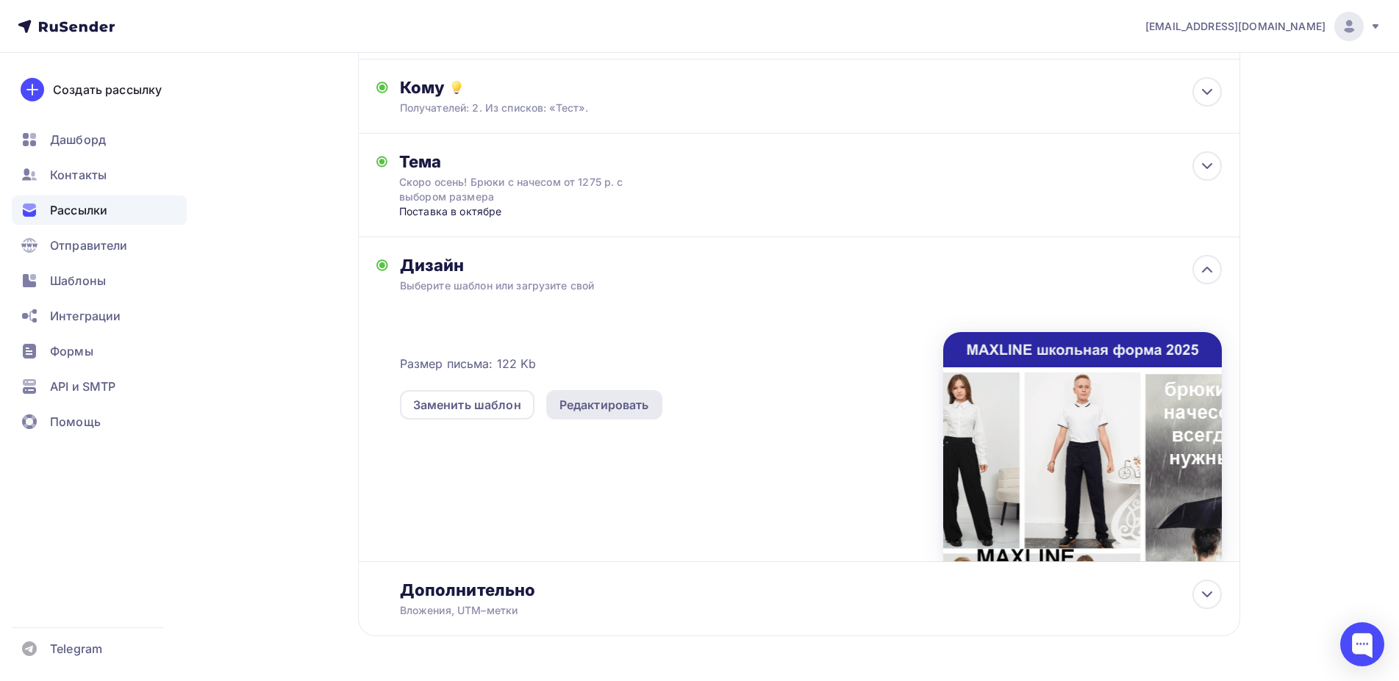
click at [608, 415] on div "Редактировать" at bounding box center [604, 404] width 116 height 29
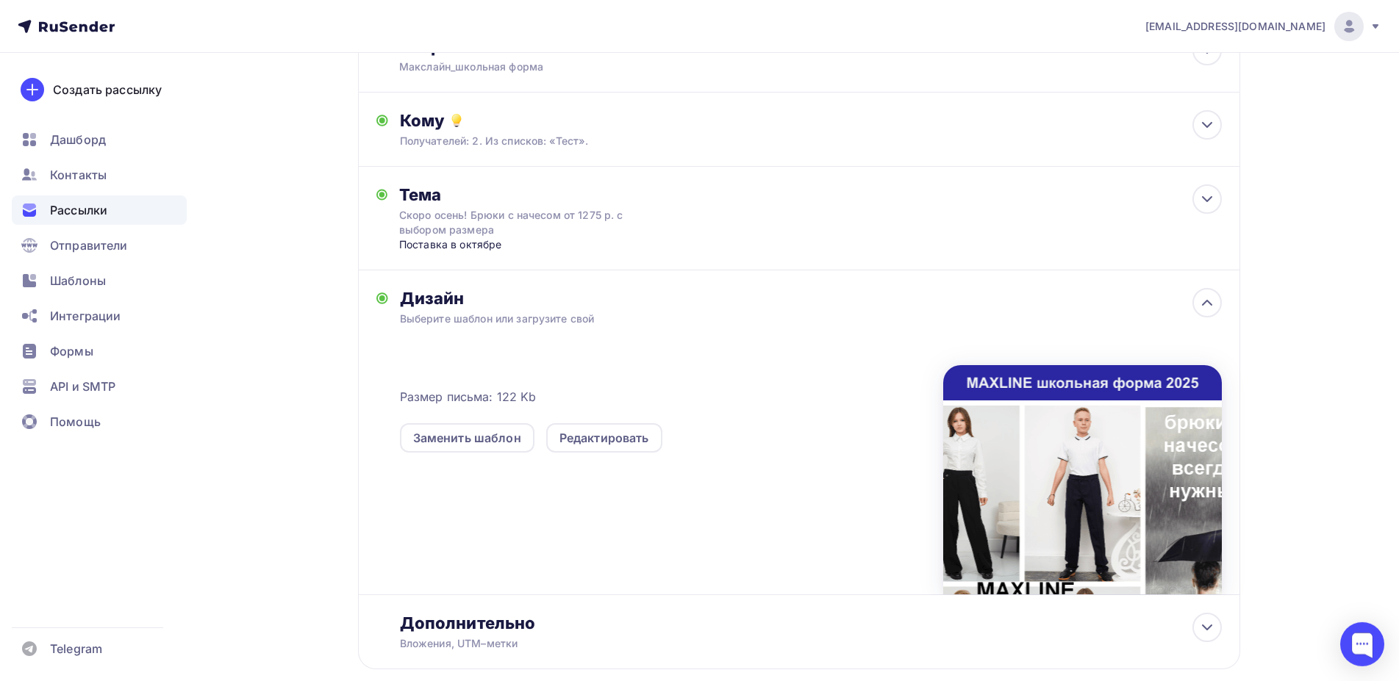
scroll to position [200, 0]
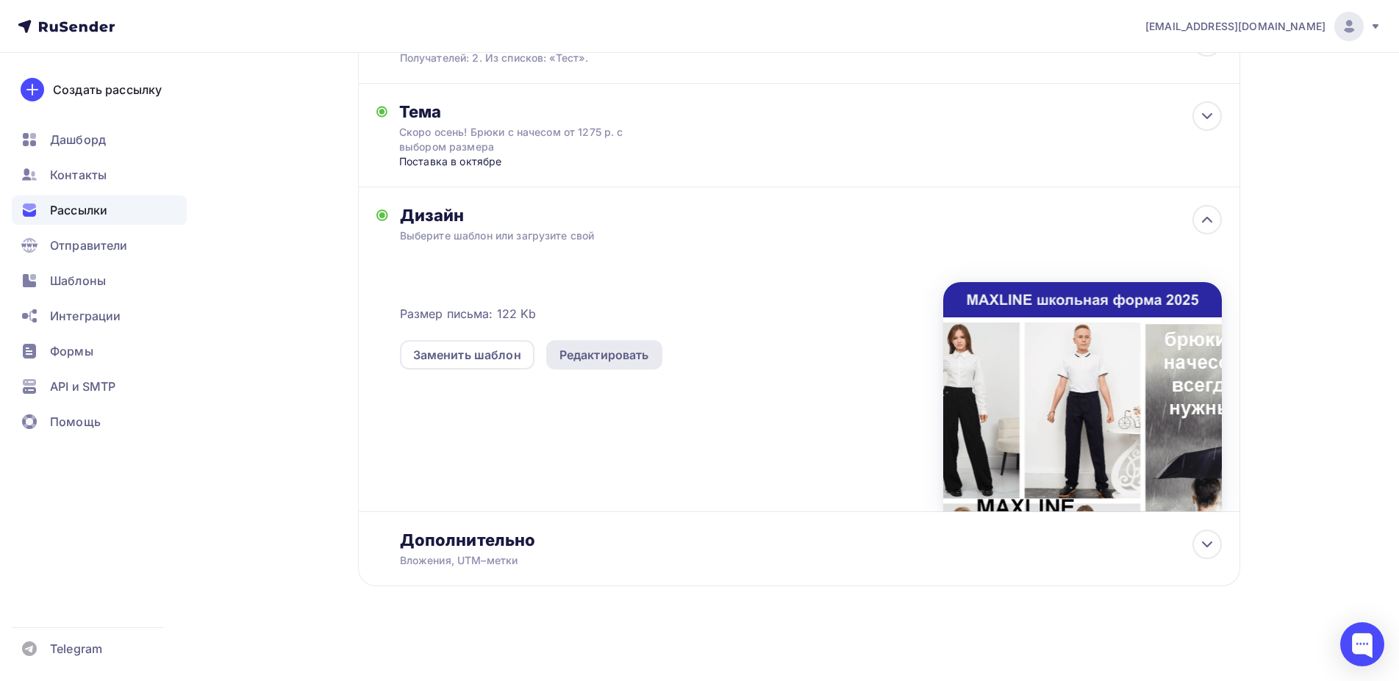
click at [620, 357] on div "Редактировать" at bounding box center [604, 355] width 90 height 18
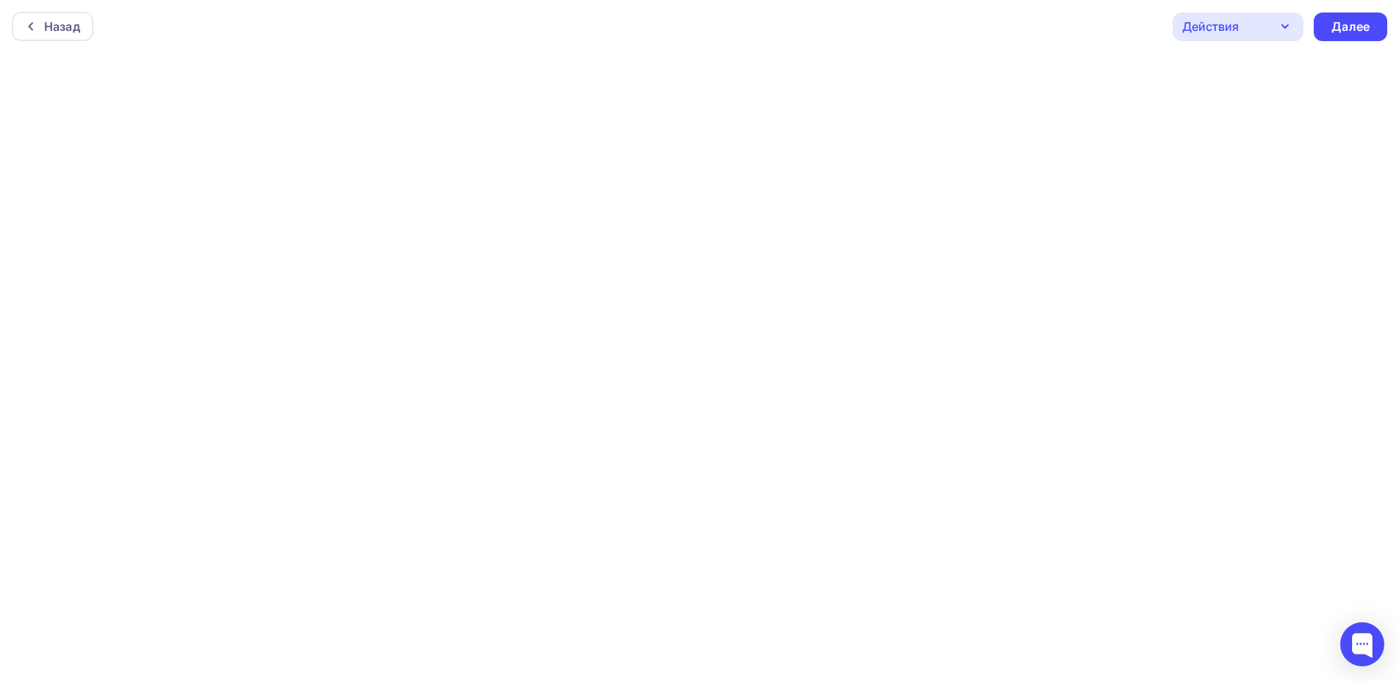
click at [277, 17] on div "Назад Действия Отправить тестовое письмо Предпросмотр Сохранить в Мои шаблоны В…" at bounding box center [699, 26] width 1399 height 53
click at [271, 26] on div "Назад Действия Отправить тестовое письмо Предпросмотр Сохранить в Мои шаблоны В…" at bounding box center [699, 22] width 1399 height 53
click at [725, 21] on div "Назад Действия Отправить тестовое письмо Предпросмотр Сохранить в Мои шаблоны В…" at bounding box center [699, 22] width 1399 height 53
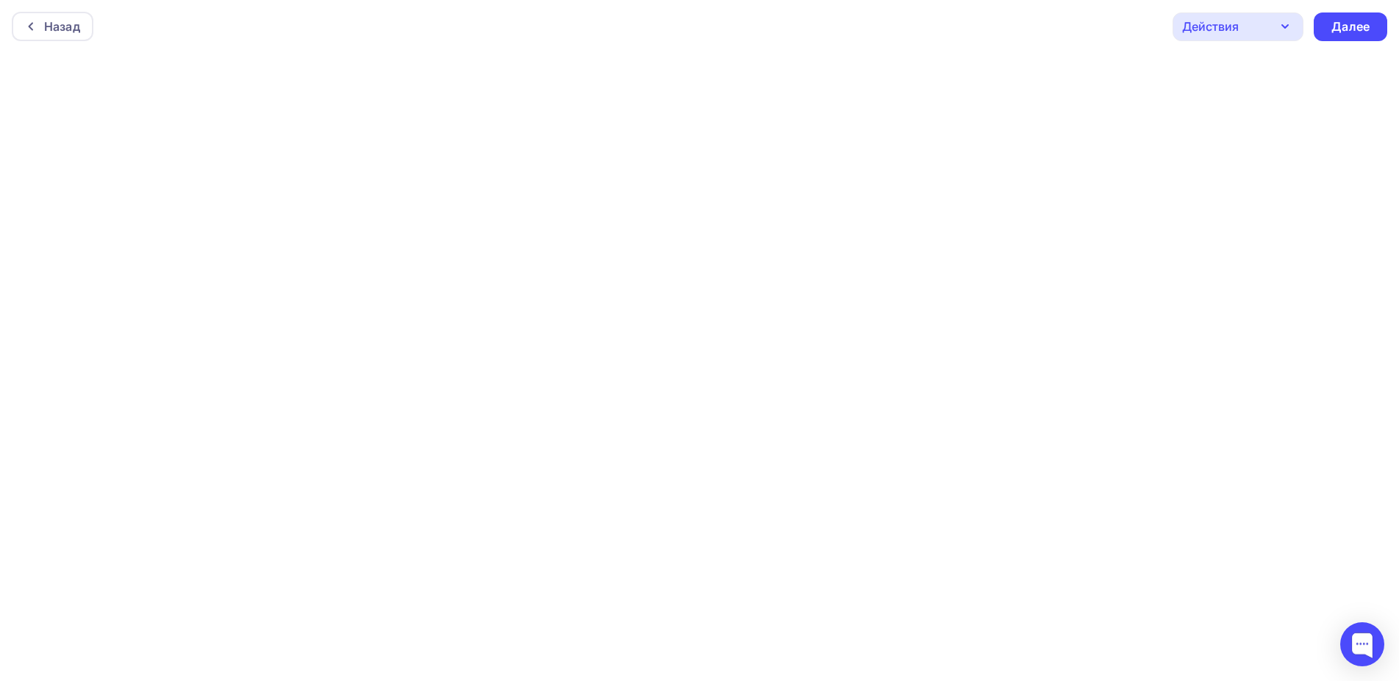
click at [845, 36] on div "Назад Действия Отправить тестовое письмо Предпросмотр Сохранить в Мои шаблоны В…" at bounding box center [699, 26] width 1399 height 53
click at [620, 25] on div "Назад Действия Отправить тестовое письмо Предпросмотр Сохранить в Мои шаблоны В…" at bounding box center [699, 26] width 1399 height 53
click at [1341, 25] on div "Далее" at bounding box center [1350, 23] width 38 height 17
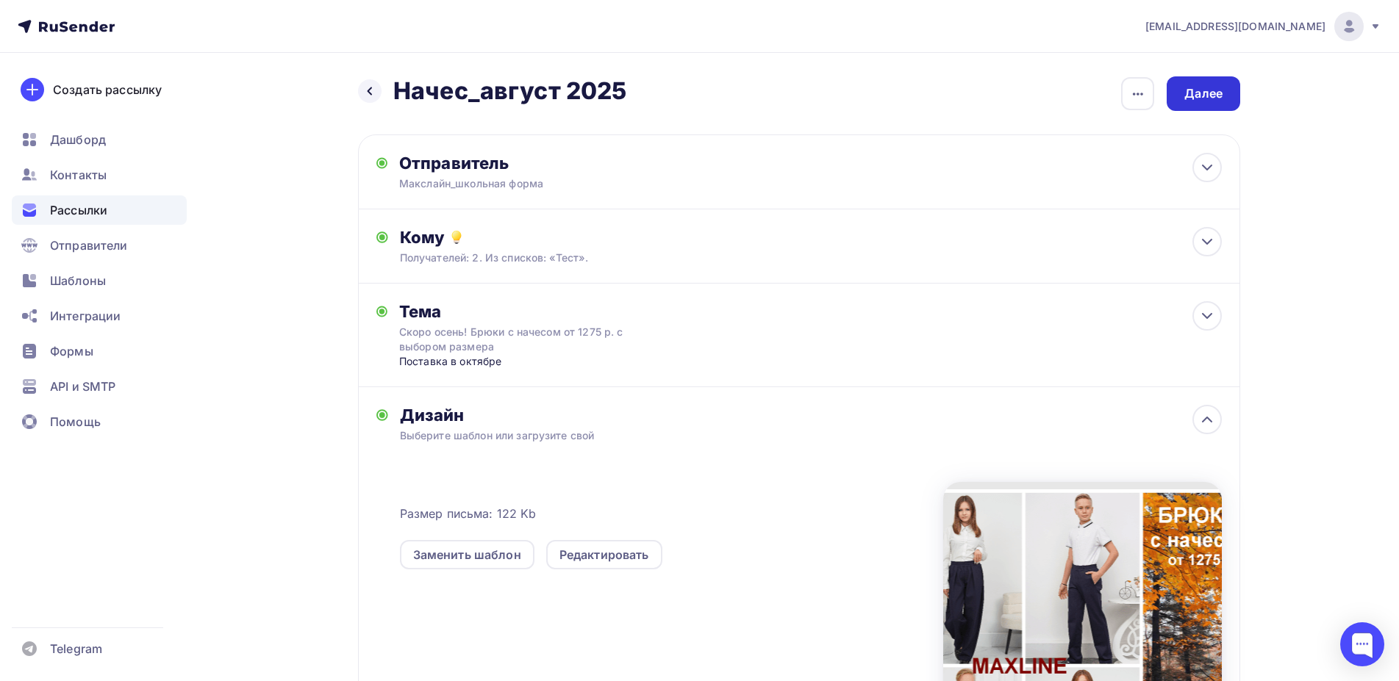
click at [1219, 94] on div "Далее" at bounding box center [1203, 93] width 38 height 17
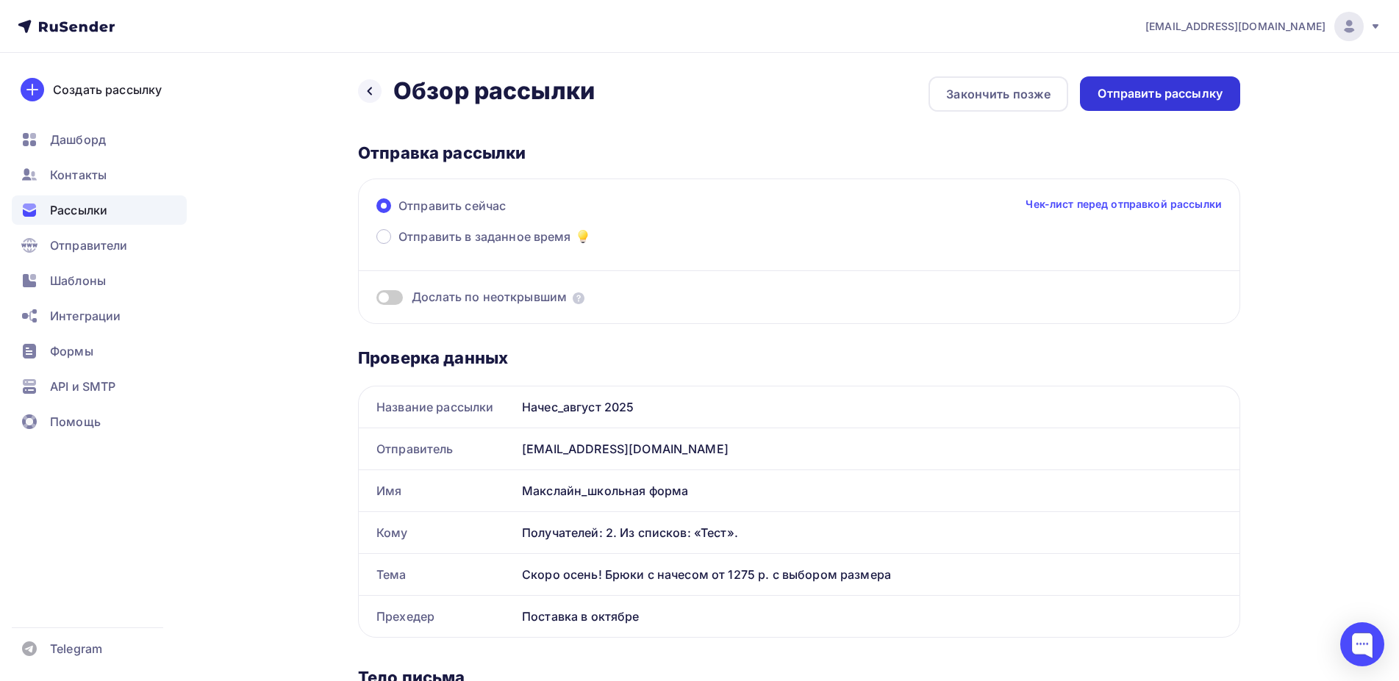
click at [1135, 87] on div "Отправить рассылку" at bounding box center [1160, 93] width 125 height 17
